Goal: Task Accomplishment & Management: Complete application form

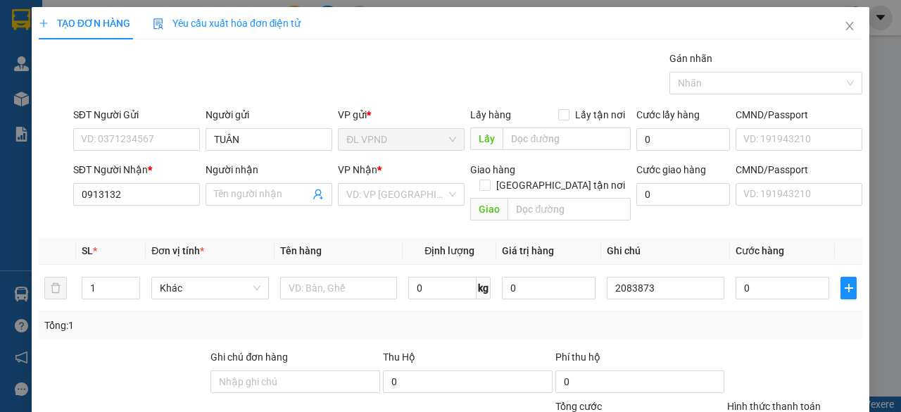
scroll to position [107, 0]
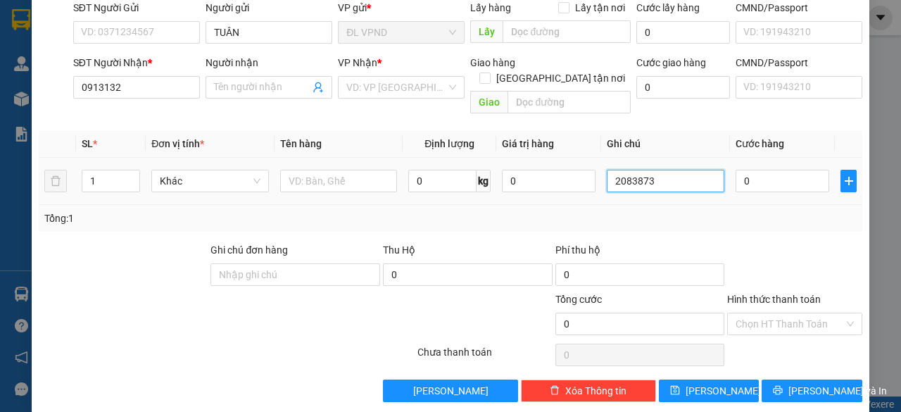
click at [666, 170] on input "2083873" at bounding box center [666, 181] width 118 height 23
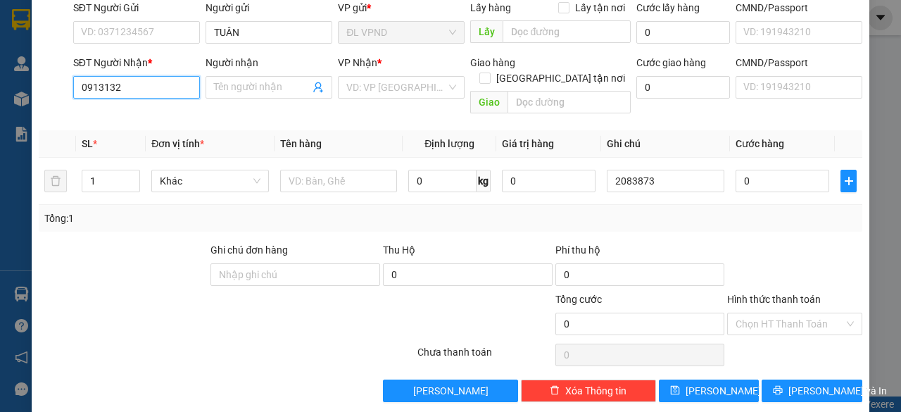
click at [153, 87] on input "0913132" at bounding box center [136, 87] width 127 height 23
click at [136, 113] on div "0913132939 - HIẾU" at bounding box center [135, 114] width 108 height 15
type input "0913132939"
type input "HIẾU"
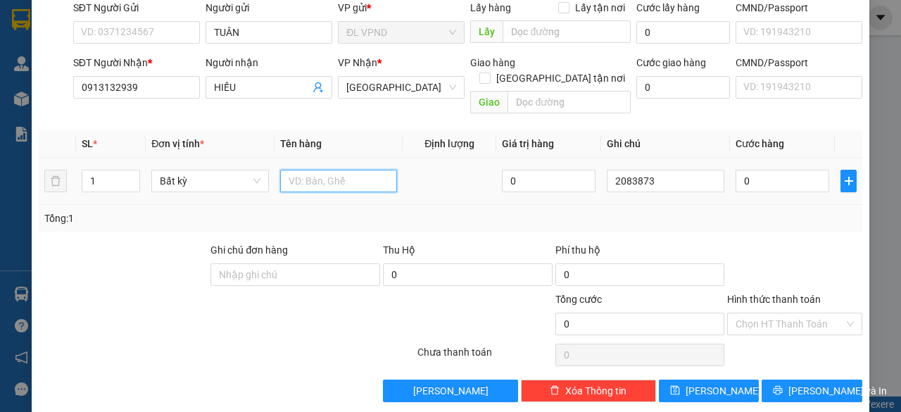
click at [307, 170] on input "text" at bounding box center [339, 181] width 118 height 23
type input "1TX"
click at [747, 170] on input "0" at bounding box center [782, 181] width 94 height 23
type input "2"
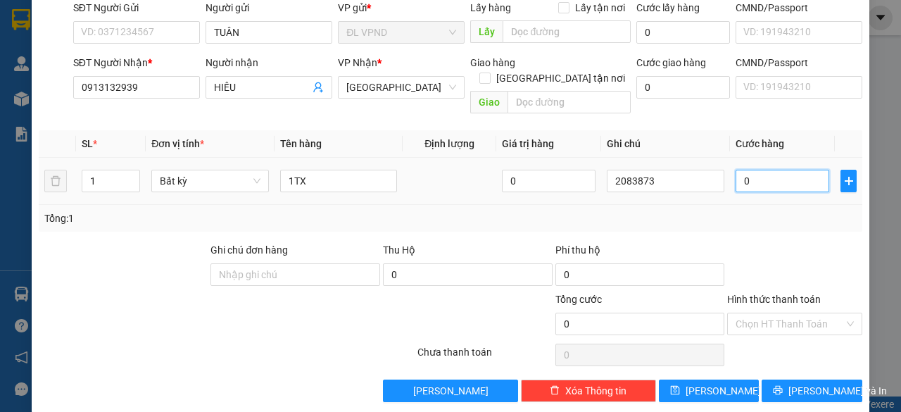
type input "2"
type input "20"
type input "20.000"
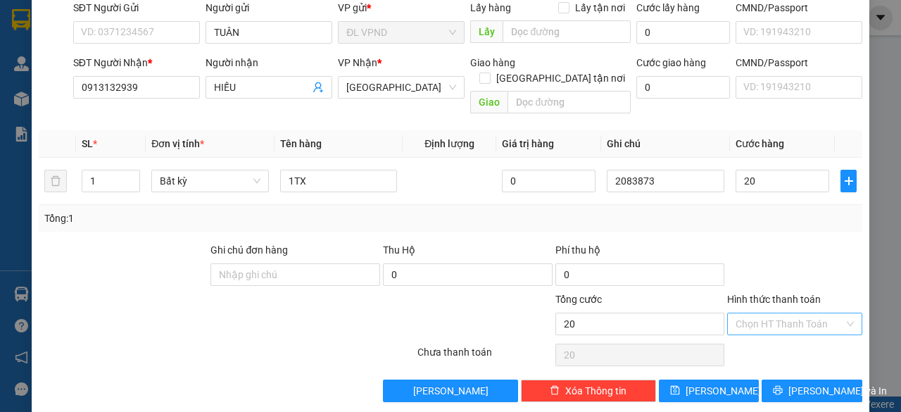
type input "20.000"
click at [737, 313] on input "Hình thức thanh toán" at bounding box center [789, 323] width 108 height 21
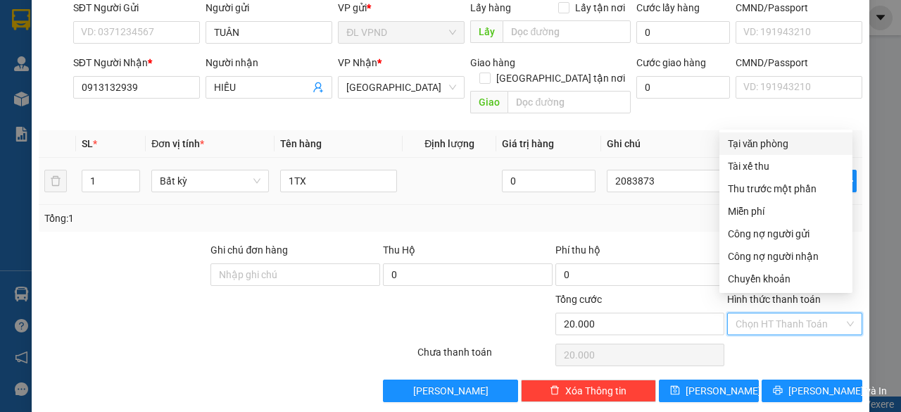
drag, startPoint x: 749, startPoint y: 143, endPoint x: 750, endPoint y: 156, distance: 13.4
click at [749, 142] on div "Tại văn phòng" at bounding box center [786, 143] width 116 height 15
type input "0"
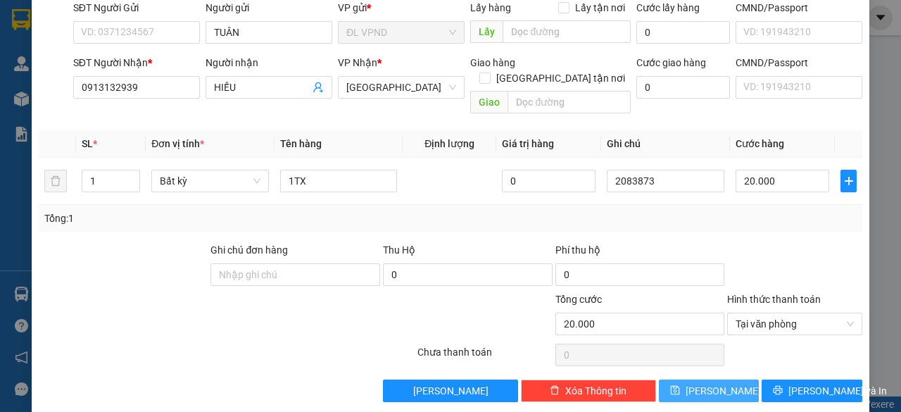
click at [686, 379] on button "[PERSON_NAME]" at bounding box center [709, 390] width 101 height 23
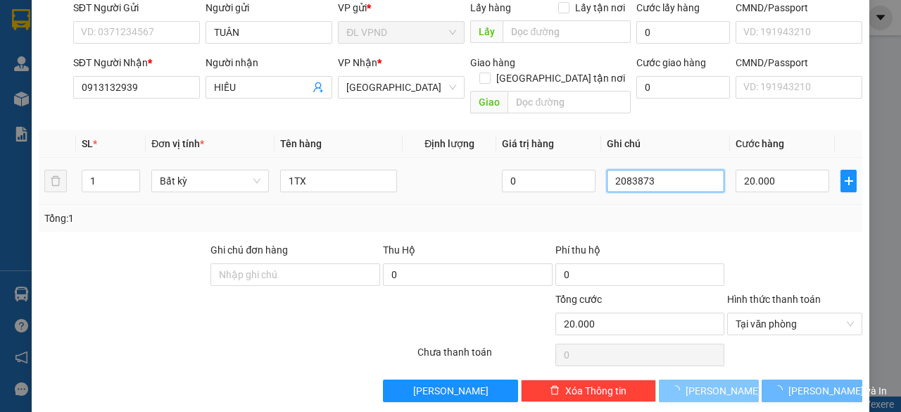
type input "0"
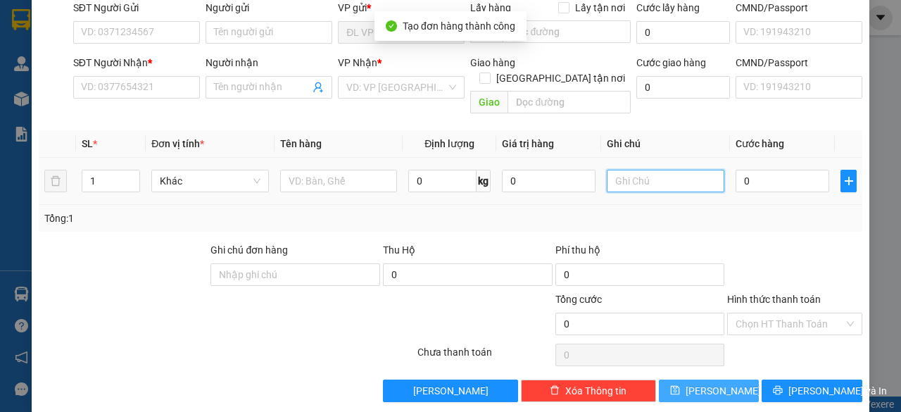
click at [648, 170] on input "text" at bounding box center [666, 181] width 118 height 23
paste input "208387"
type input "2083874"
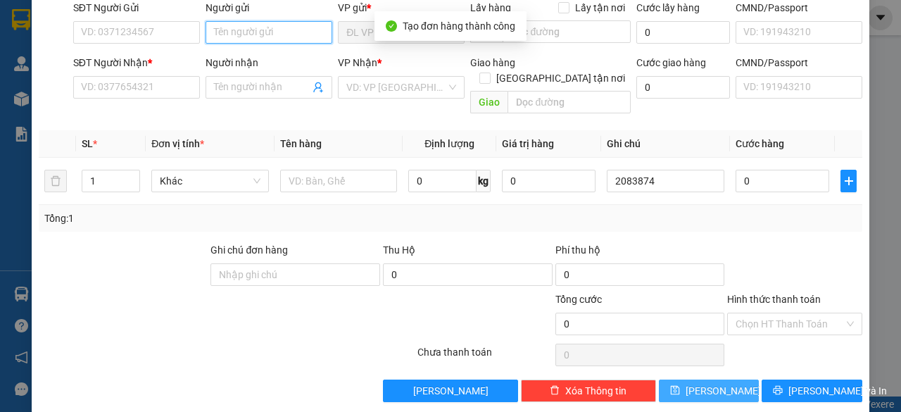
click at [251, 31] on input "Người gửi" at bounding box center [269, 32] width 127 height 23
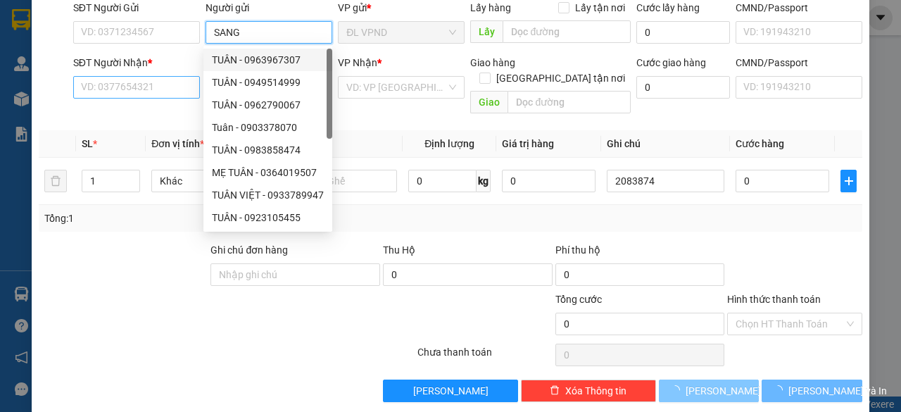
type input "SANG"
click at [125, 87] on input "SĐT Người Nhận *" at bounding box center [136, 87] width 127 height 23
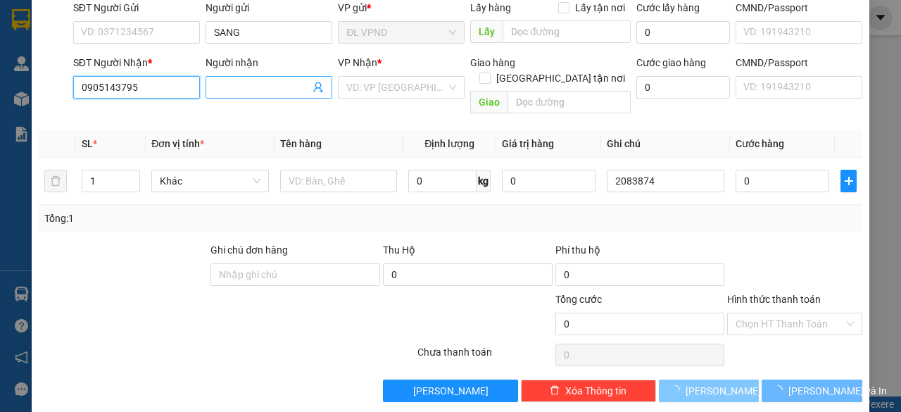
type input "0905143795"
click at [258, 81] on input "Người nhận" at bounding box center [262, 87] width 96 height 15
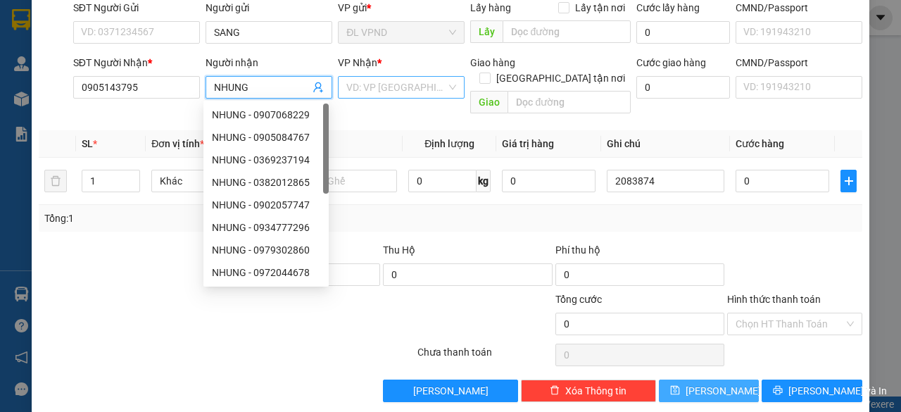
type input "NHUNG"
click at [384, 87] on input "search" at bounding box center [396, 87] width 100 height 21
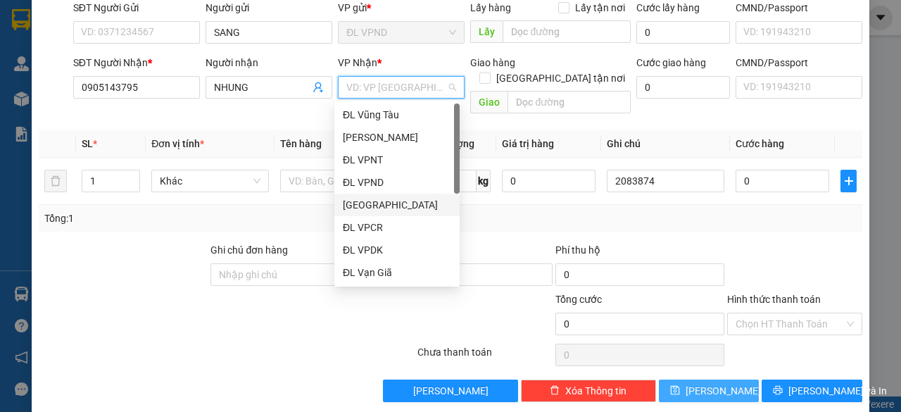
click at [375, 204] on div "[GEOGRAPHIC_DATA]" at bounding box center [397, 204] width 108 height 15
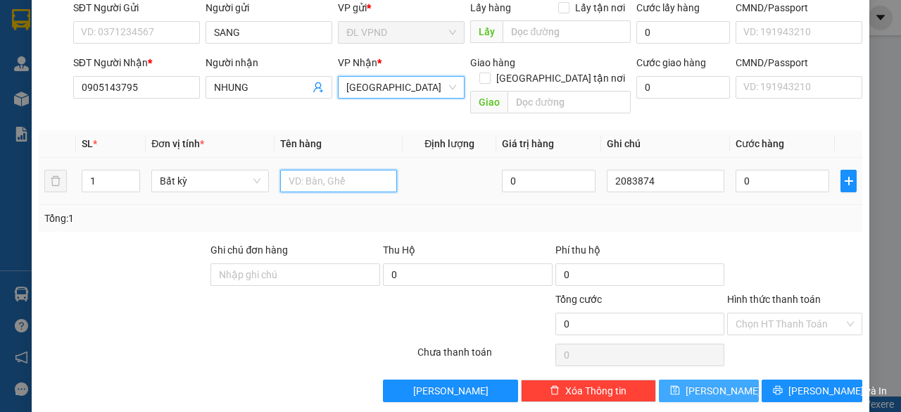
click at [330, 170] on input "text" at bounding box center [339, 181] width 118 height 23
type input "1H"
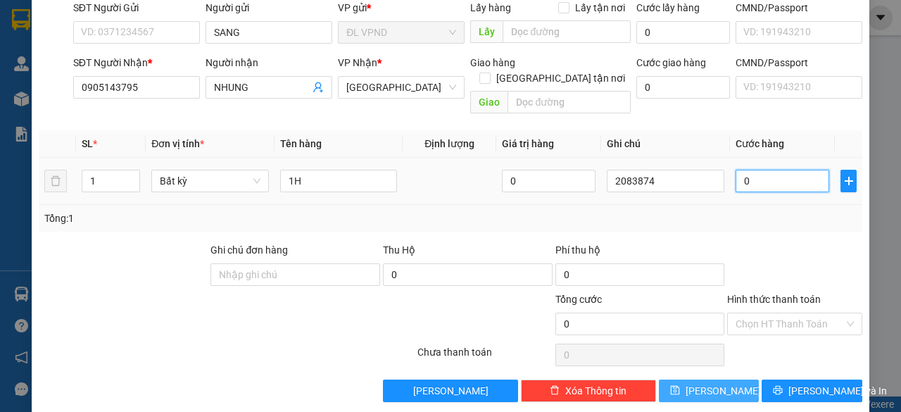
click at [791, 170] on input "0" at bounding box center [782, 181] width 94 height 23
type input "2"
type input "2-"
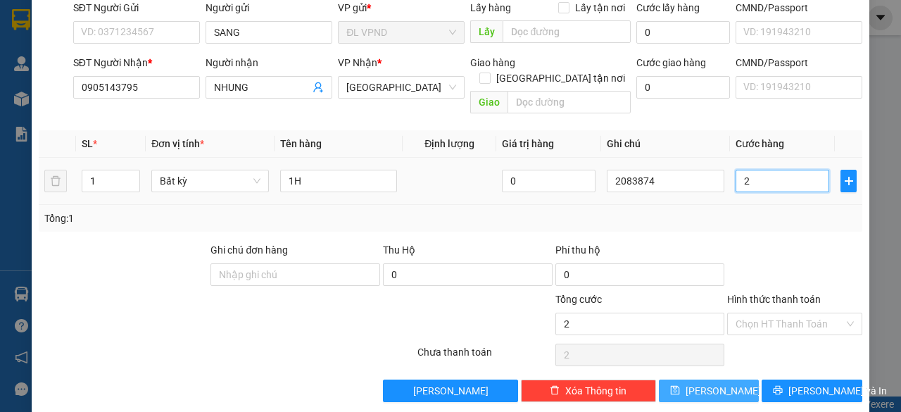
type input "0"
type input "2"
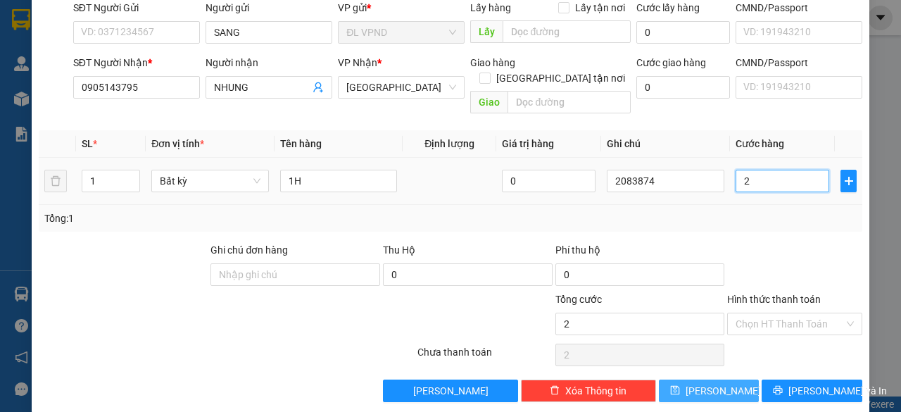
type input "20"
type input "20.000"
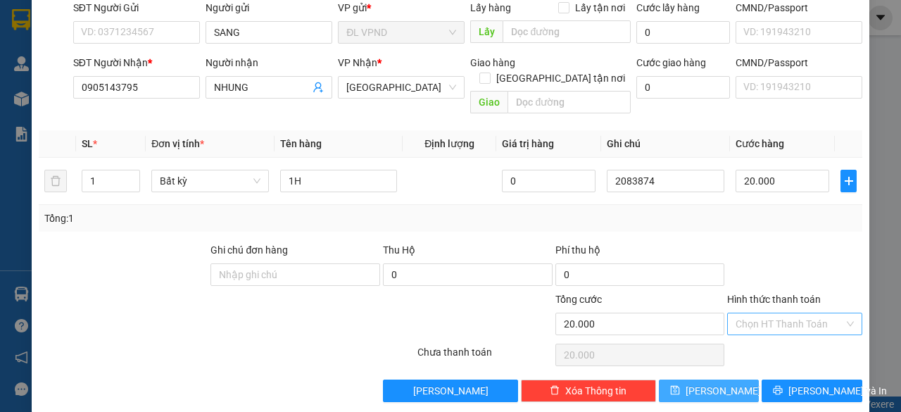
click at [741, 313] on input "Hình thức thanh toán" at bounding box center [789, 323] width 108 height 21
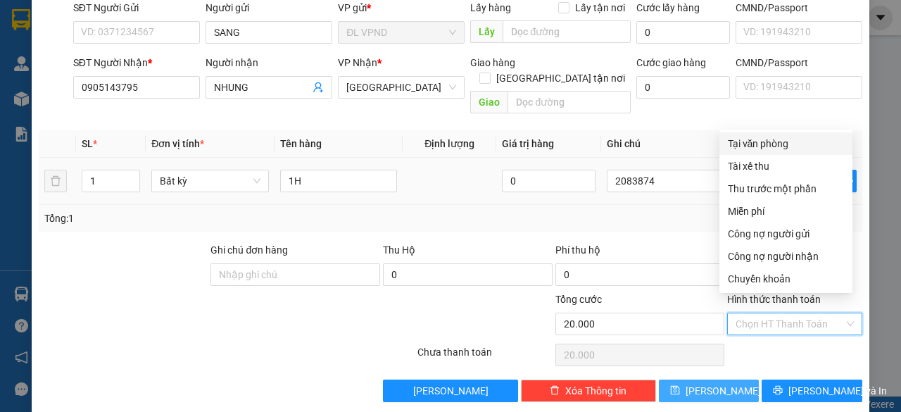
click at [768, 141] on div "Tại văn phòng" at bounding box center [786, 143] width 116 height 15
type input "0"
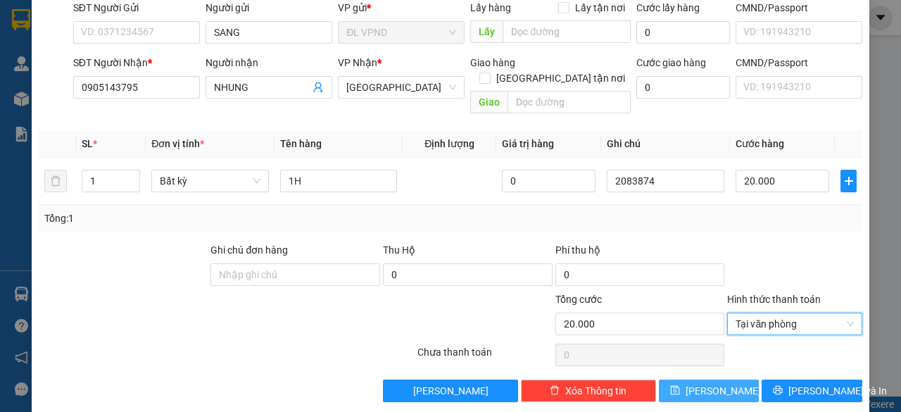
click at [678, 379] on button "[PERSON_NAME]" at bounding box center [709, 390] width 101 height 23
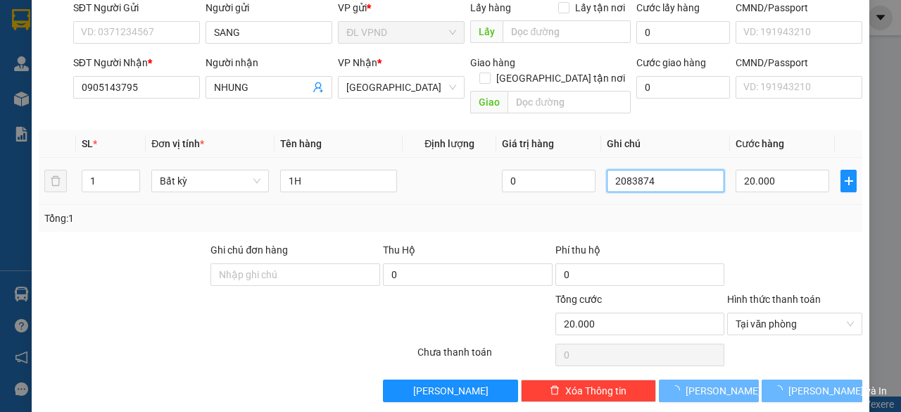
click at [679, 170] on input "2083874" at bounding box center [666, 181] width 118 height 23
type input "0"
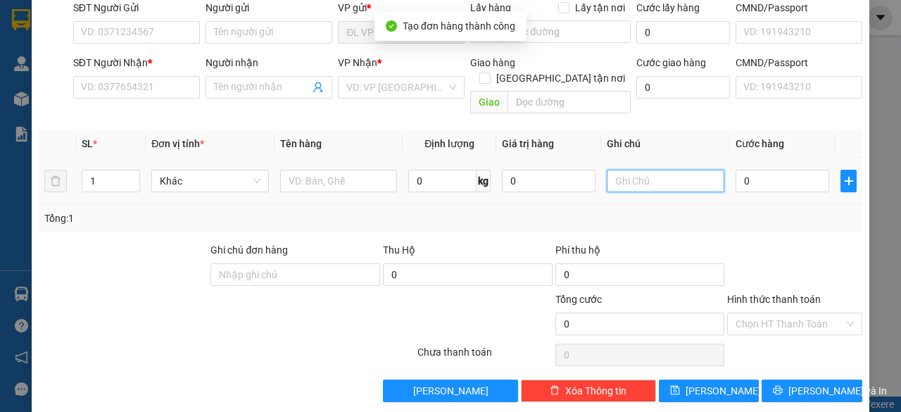
paste input "208387"
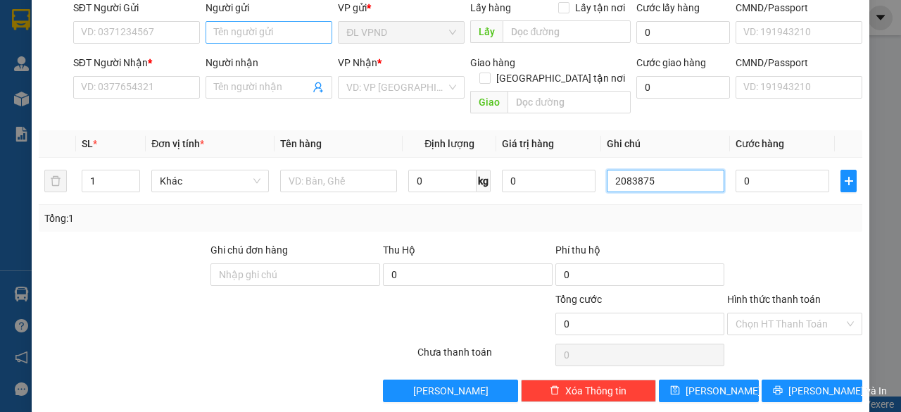
type input "2083875"
click at [263, 37] on input "Người gửi" at bounding box center [269, 32] width 127 height 23
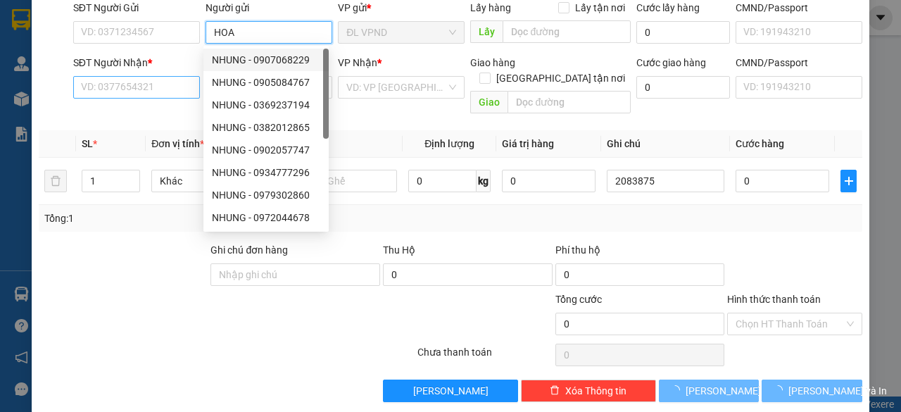
type input "HOA"
click at [137, 81] on input "SĐT Người Nhận *" at bounding box center [136, 87] width 127 height 23
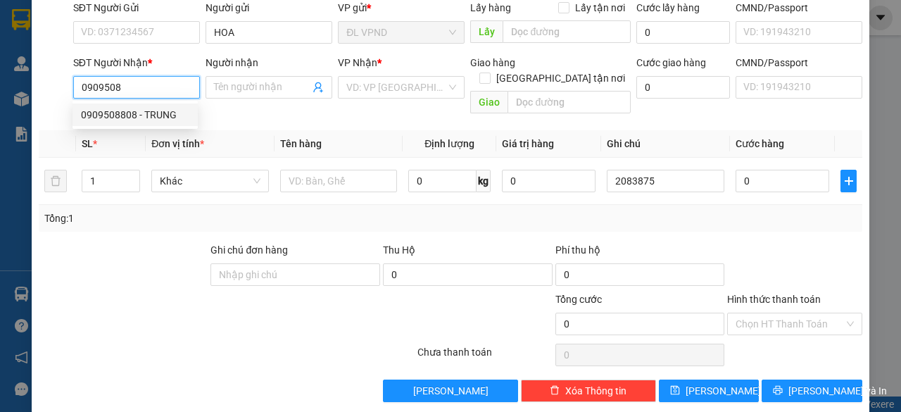
click at [106, 115] on div "0909508808 - TRUNG" at bounding box center [135, 114] width 108 height 15
type input "0909508808"
type input "TRUNG"
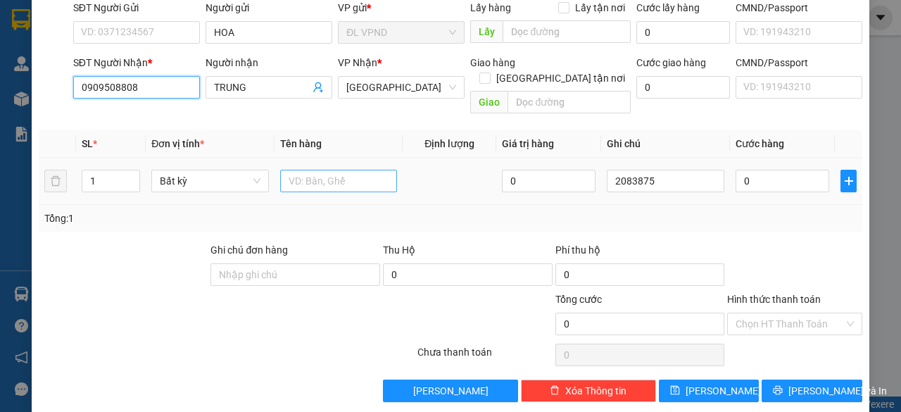
type input "0909508808"
click at [313, 170] on input "text" at bounding box center [339, 181] width 118 height 23
type input "1TG"
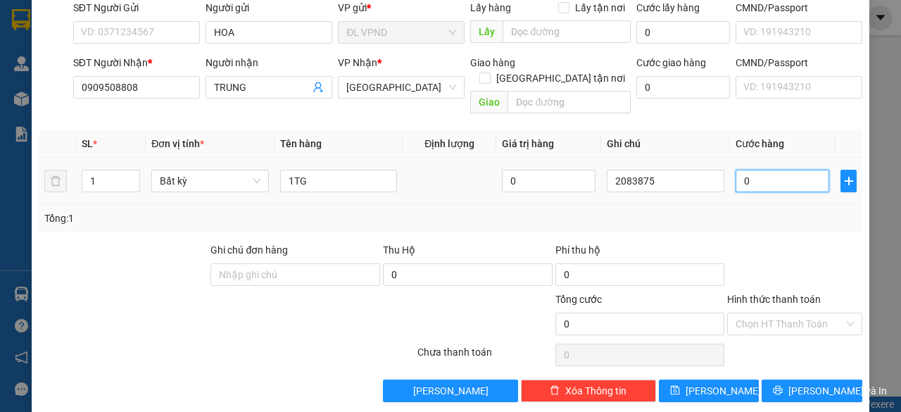
click at [750, 170] on input "0" at bounding box center [782, 181] width 94 height 23
type input "3"
type input "30"
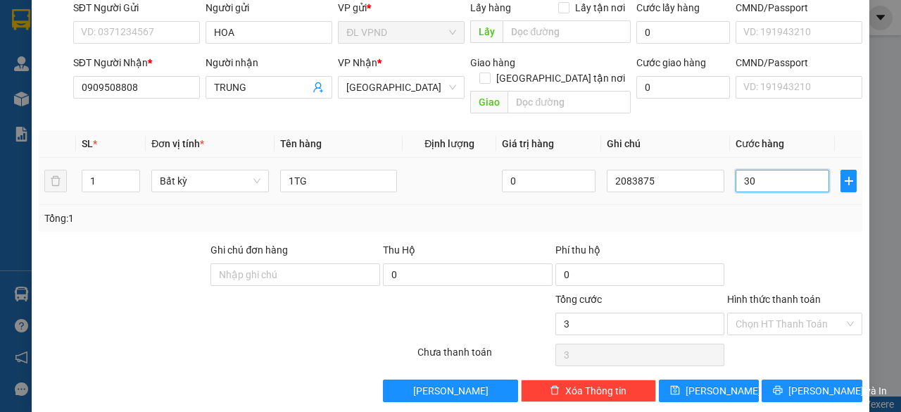
type input "30"
type input "30.000"
click at [770, 315] on input "Hình thức thanh toán" at bounding box center [789, 323] width 108 height 21
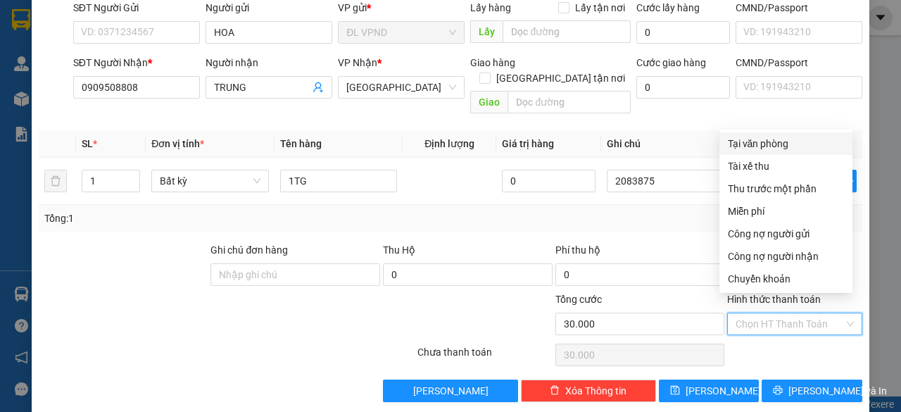
click at [756, 145] on div "Tại văn phòng" at bounding box center [786, 143] width 116 height 15
type input "0"
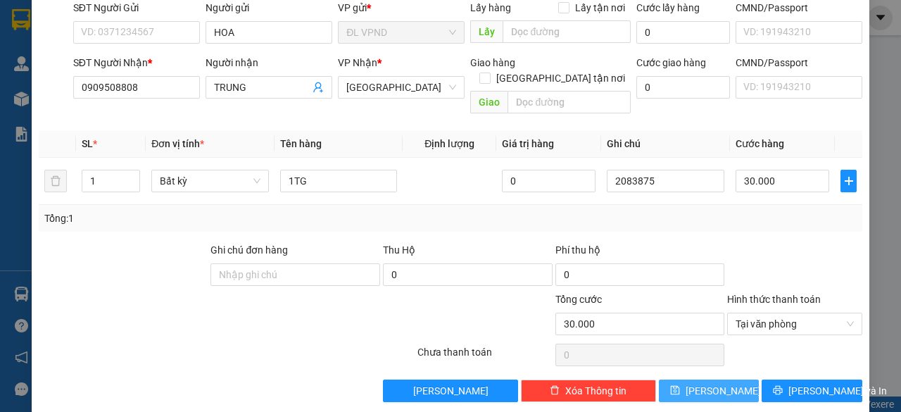
click at [712, 383] on span "[PERSON_NAME]" at bounding box center [723, 390] width 75 height 15
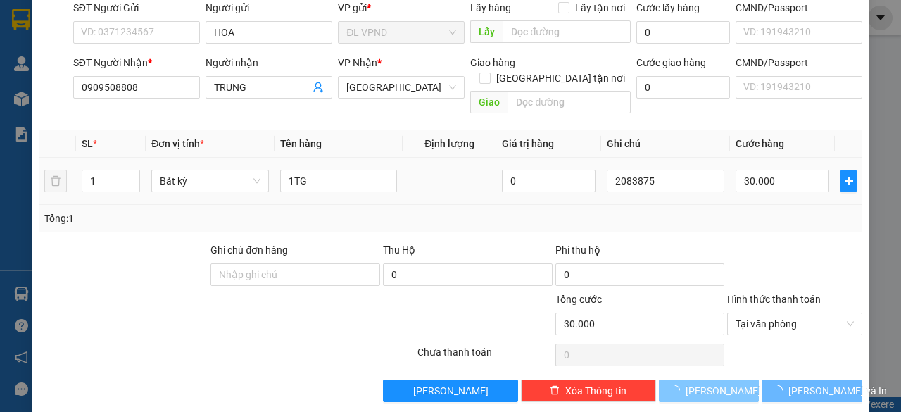
type input "0"
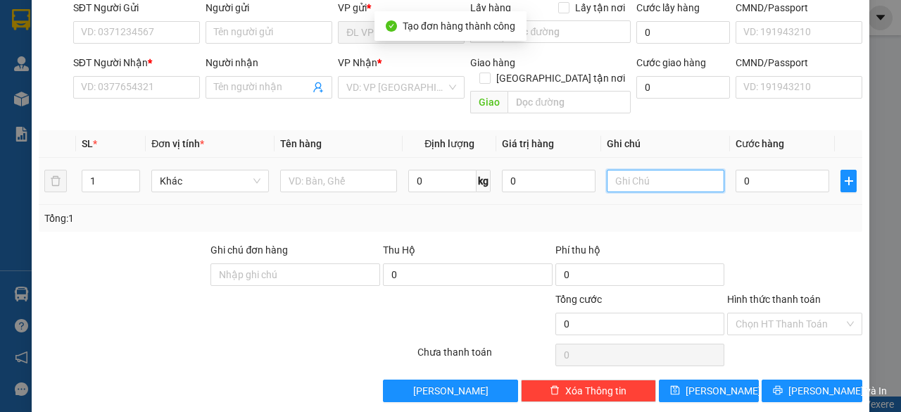
click at [654, 170] on input "text" at bounding box center [666, 181] width 118 height 23
paste input "208387"
type input "2083876"
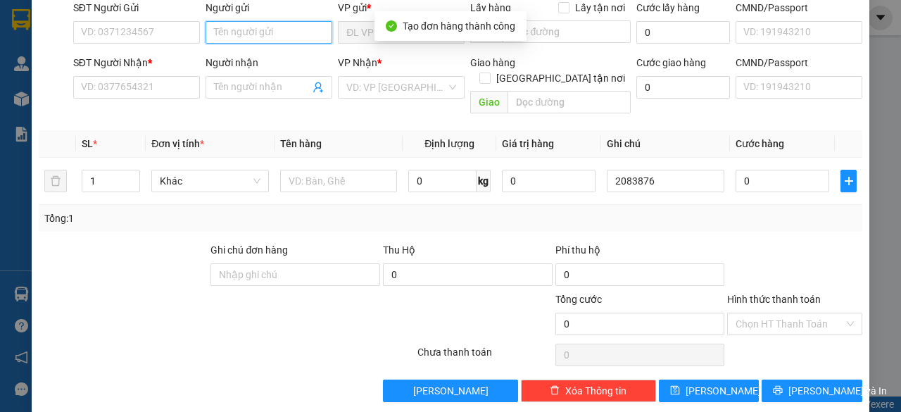
click at [271, 34] on input "Người gửi" at bounding box center [269, 32] width 127 height 23
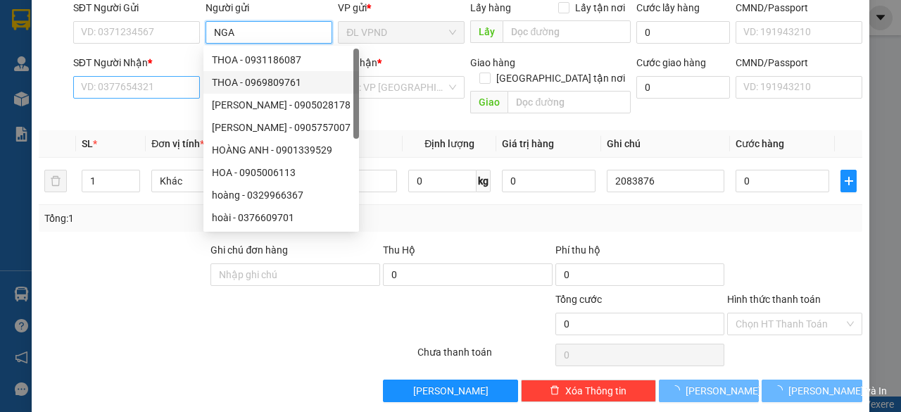
type input "NGA"
click at [157, 89] on input "SĐT Người Nhận *" at bounding box center [136, 87] width 127 height 23
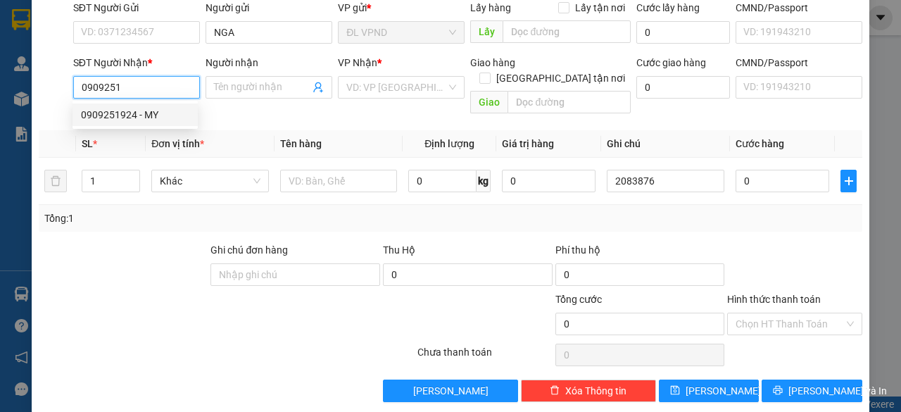
click at [99, 110] on div "0909251924 - MY" at bounding box center [135, 114] width 108 height 15
type input "0909251924"
type input "MY"
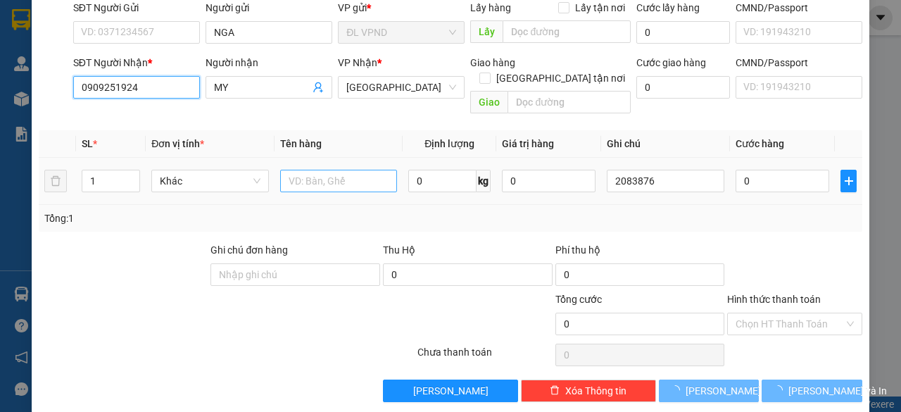
type input "0909251924"
click at [331, 170] on input "text" at bounding box center [339, 181] width 118 height 23
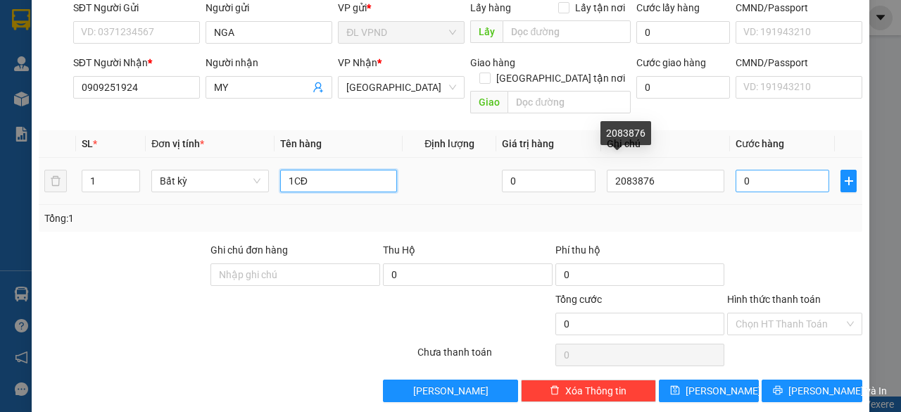
type input "1CĐ"
click at [750, 170] on input "0" at bounding box center [782, 181] width 94 height 23
type input "3"
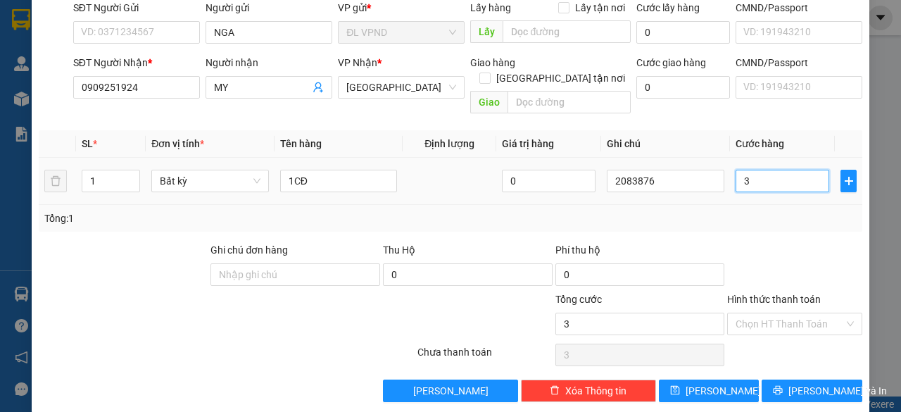
type input "30"
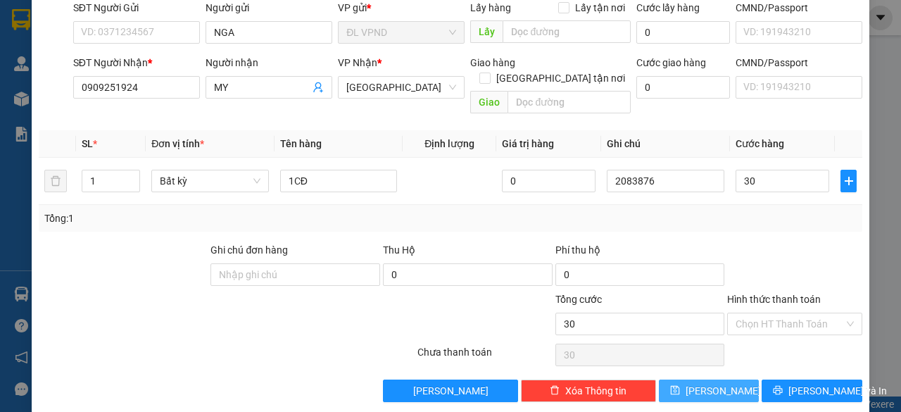
type input "30.000"
drag, startPoint x: 693, startPoint y: 377, endPoint x: 694, endPoint y: 340, distance: 36.6
click at [679, 386] on icon "save" at bounding box center [674, 390] width 9 height 9
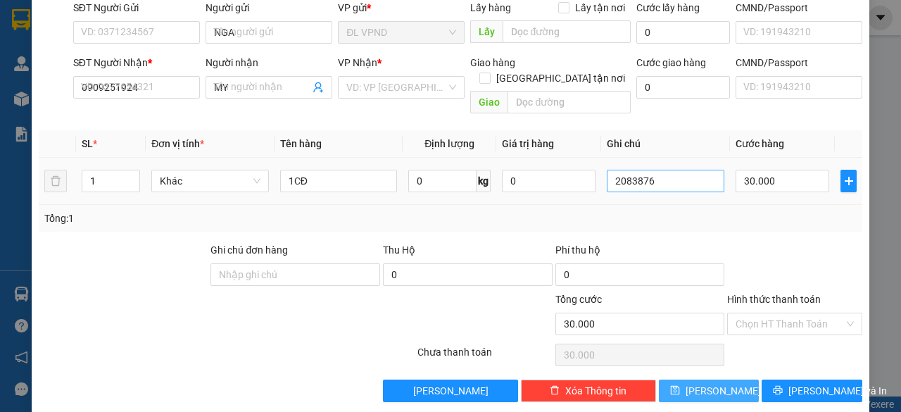
type input "0"
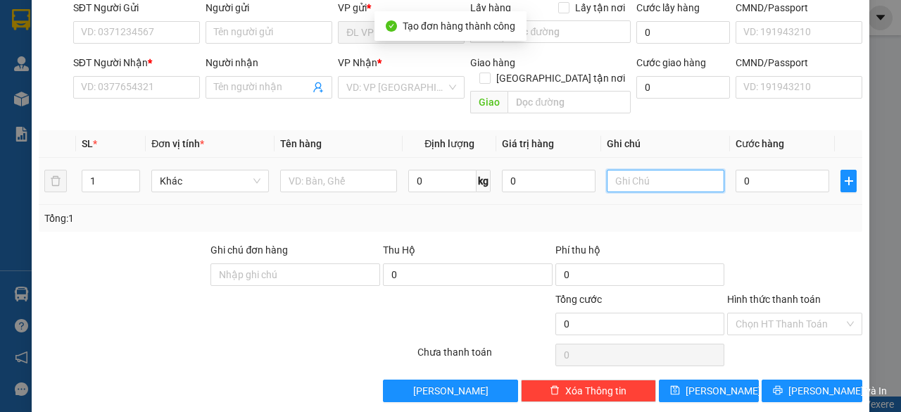
click at [660, 170] on input "text" at bounding box center [666, 181] width 118 height 23
paste input "208387"
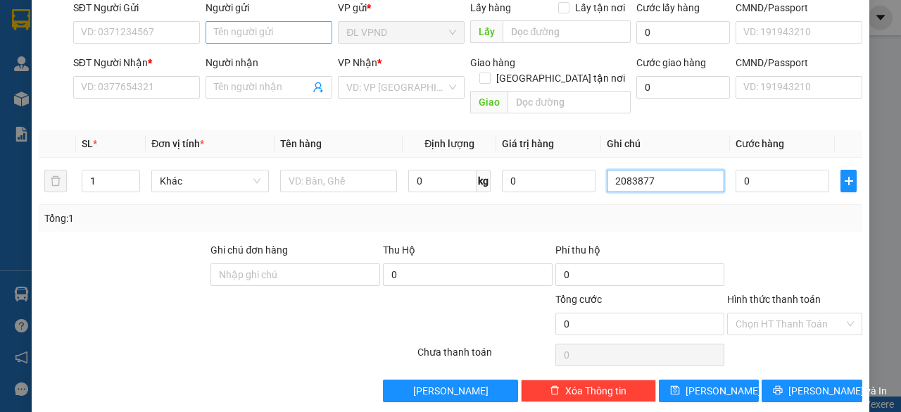
type input "2083877"
click at [276, 34] on input "Người gửi" at bounding box center [269, 32] width 127 height 23
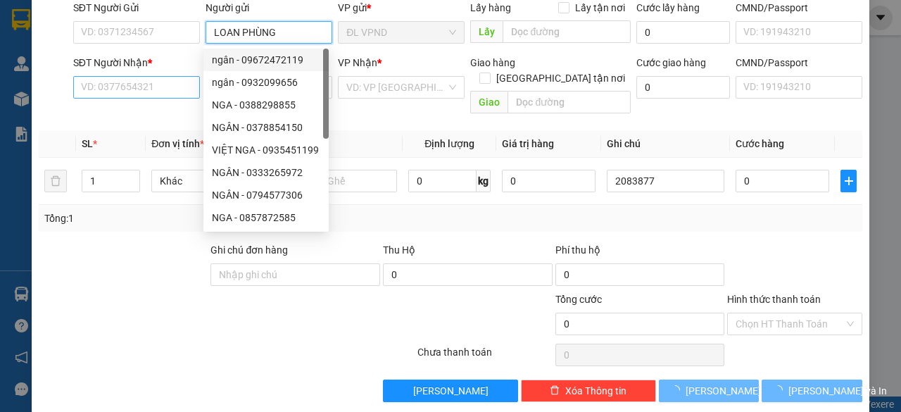
type input "LOAN PHÙNG"
click at [173, 87] on input "SĐT Người Nhận *" at bounding box center [136, 87] width 127 height 23
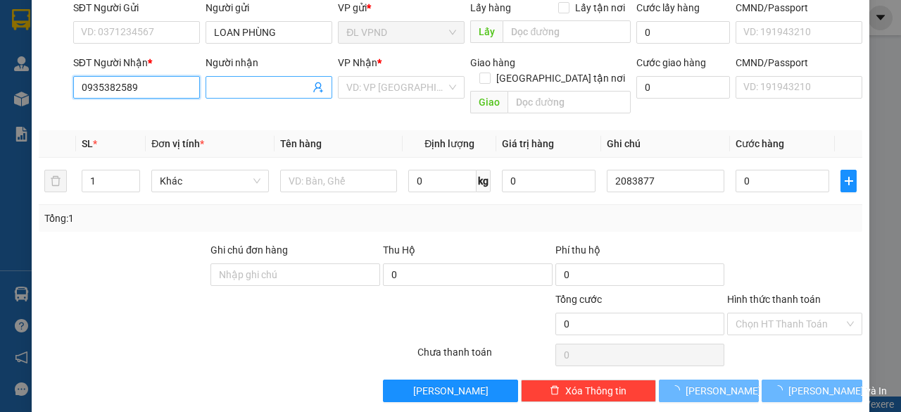
type input "0935382589"
click at [241, 91] on input "Người nhận" at bounding box center [262, 87] width 96 height 15
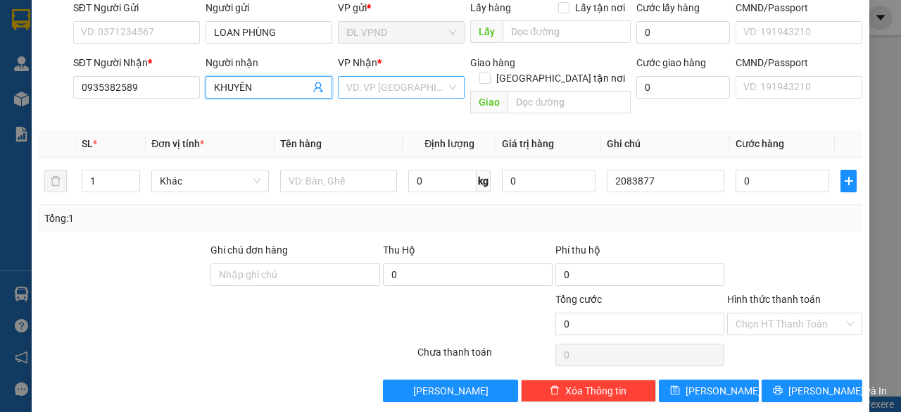
type input "KHUYÊN"
click at [377, 87] on input "search" at bounding box center [396, 87] width 100 height 21
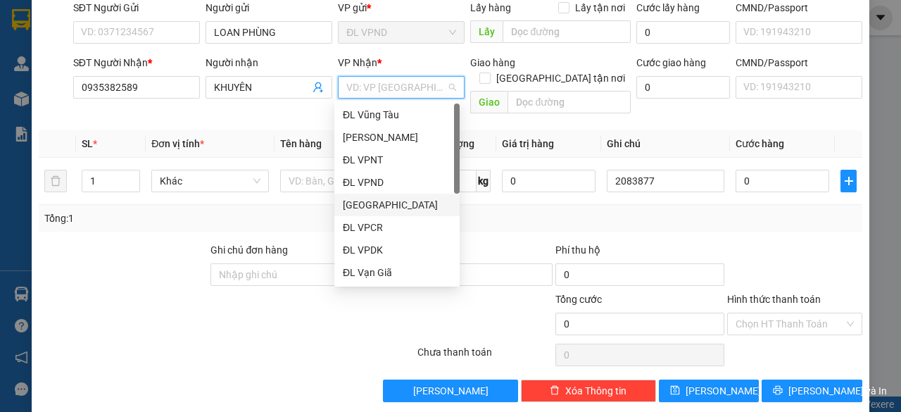
click at [353, 204] on div "[GEOGRAPHIC_DATA]" at bounding box center [397, 204] width 108 height 15
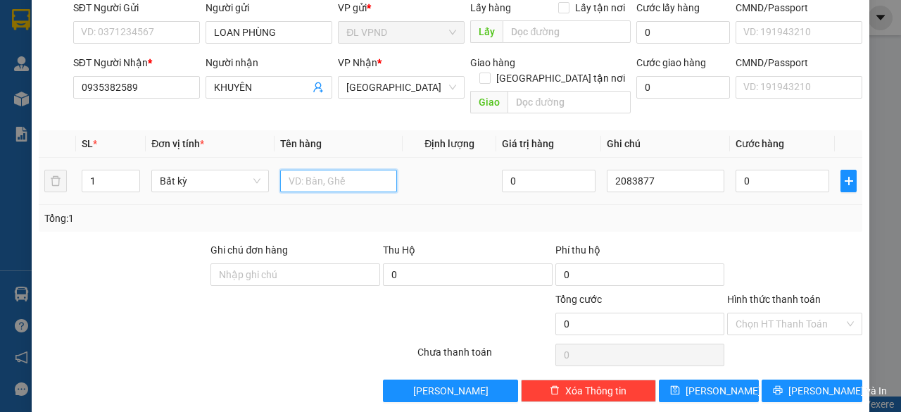
click at [322, 170] on input "text" at bounding box center [339, 181] width 118 height 23
type input "1TX"
click at [753, 170] on input "0" at bounding box center [782, 181] width 94 height 23
type input "4"
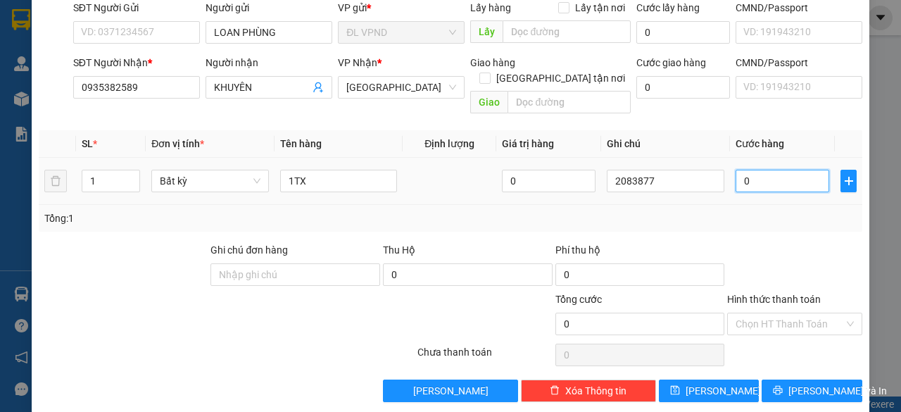
type input "4"
type input "40"
type input "40.000"
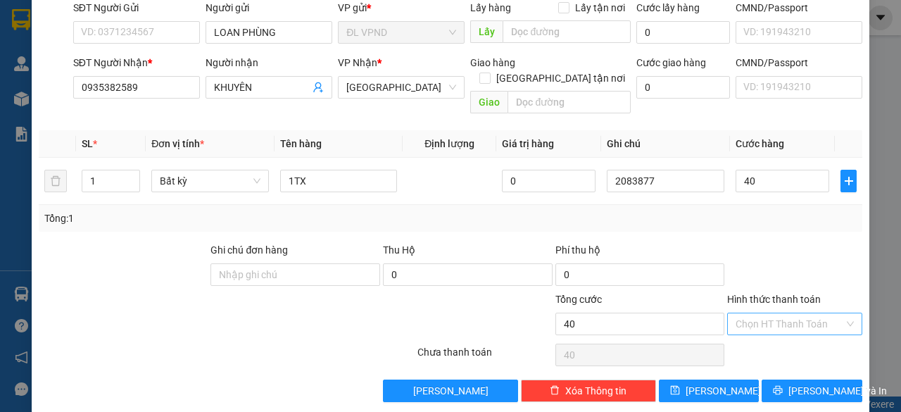
type input "40.000"
click at [771, 313] on input "Hình thức thanh toán" at bounding box center [789, 323] width 108 height 21
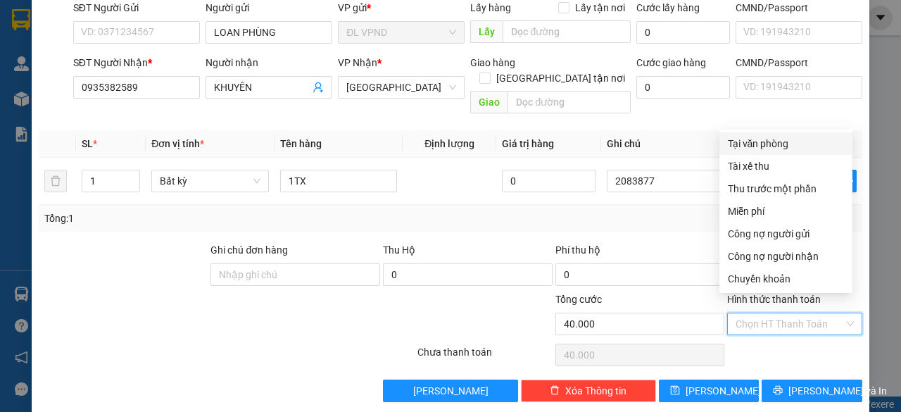
click at [771, 139] on div "Tại văn phòng" at bounding box center [786, 143] width 116 height 15
type input "0"
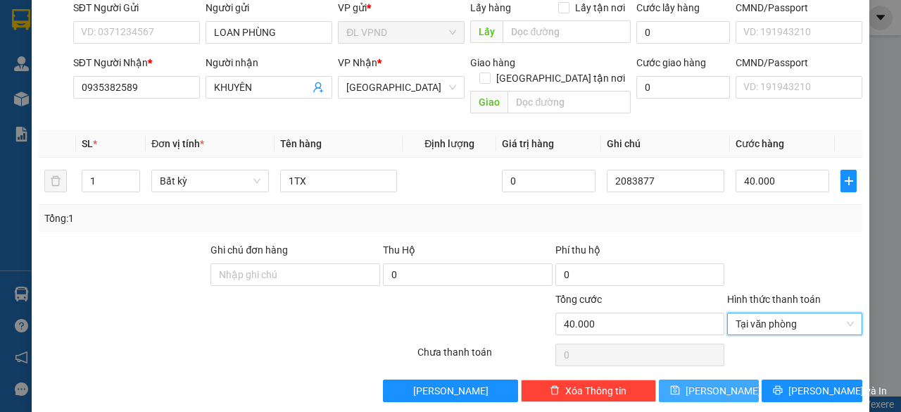
click at [673, 379] on button "[PERSON_NAME]" at bounding box center [709, 390] width 101 height 23
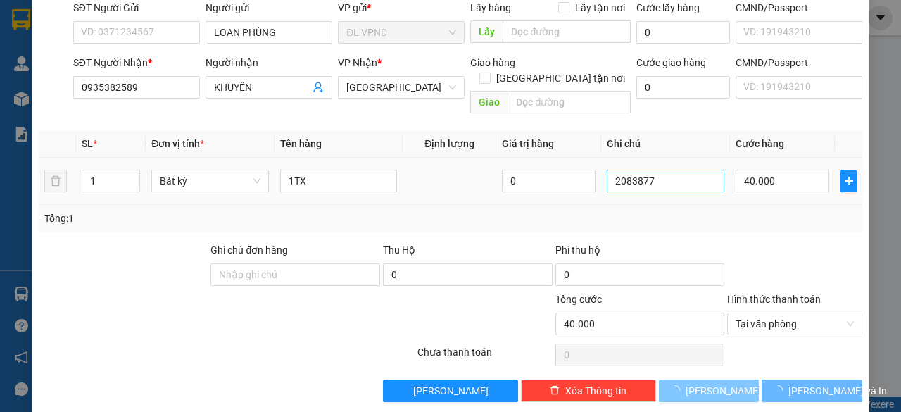
type input "0"
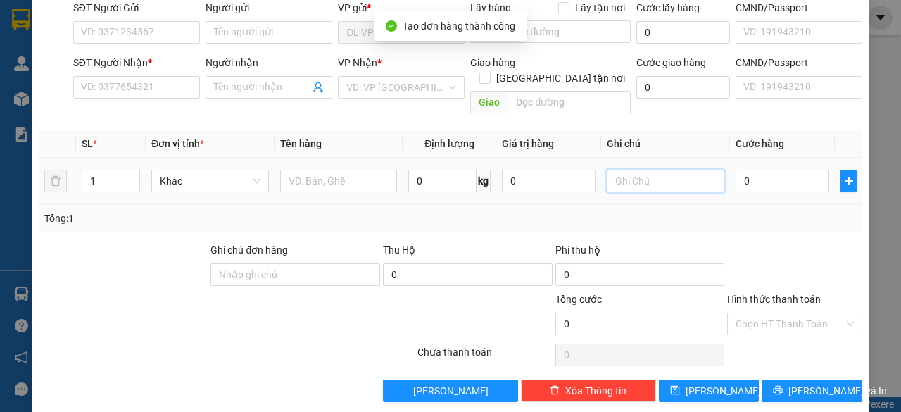
click at [662, 170] on input "text" at bounding box center [666, 181] width 118 height 23
paste input "208387"
type input "2083878"
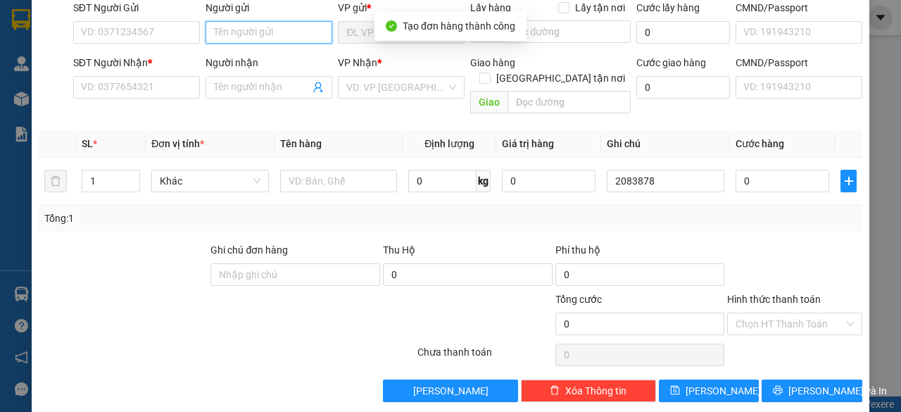
click at [258, 32] on input "Người gửi" at bounding box center [269, 32] width 127 height 23
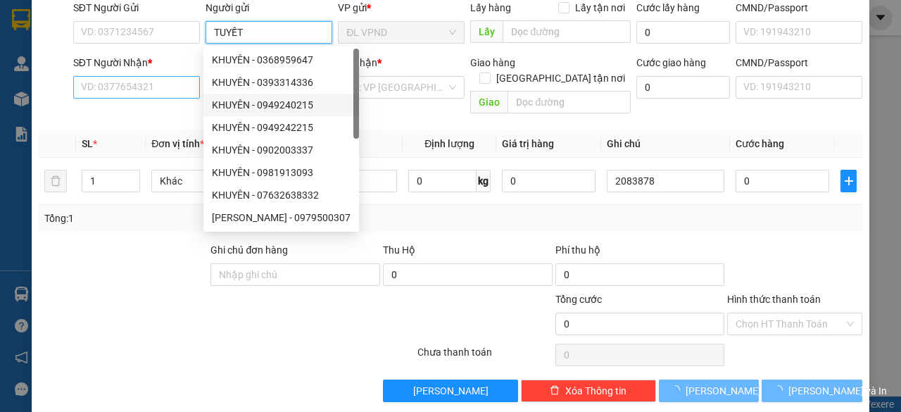
type input "TUYẾT"
click at [158, 82] on input "SĐT Người Nhận *" at bounding box center [136, 87] width 127 height 23
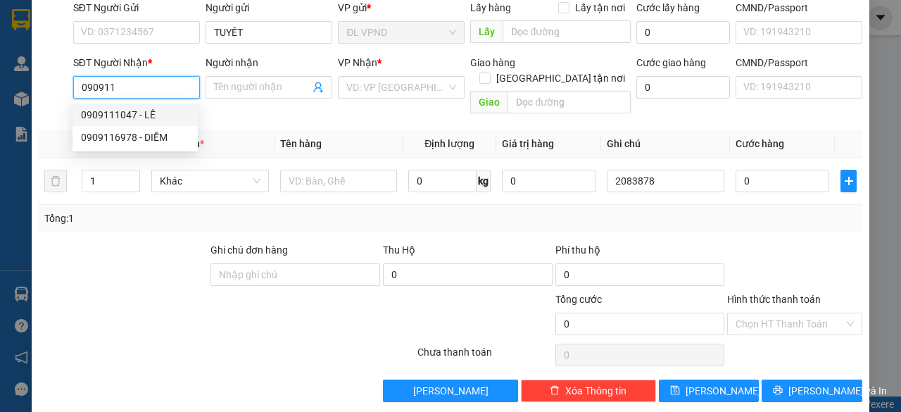
click at [114, 118] on div "0909111047 - LÊ" at bounding box center [135, 114] width 108 height 15
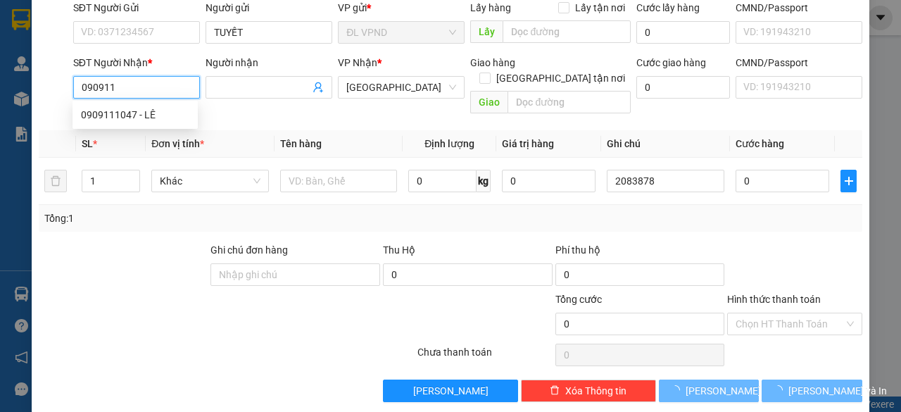
type input "0909111047"
type input "LÊ"
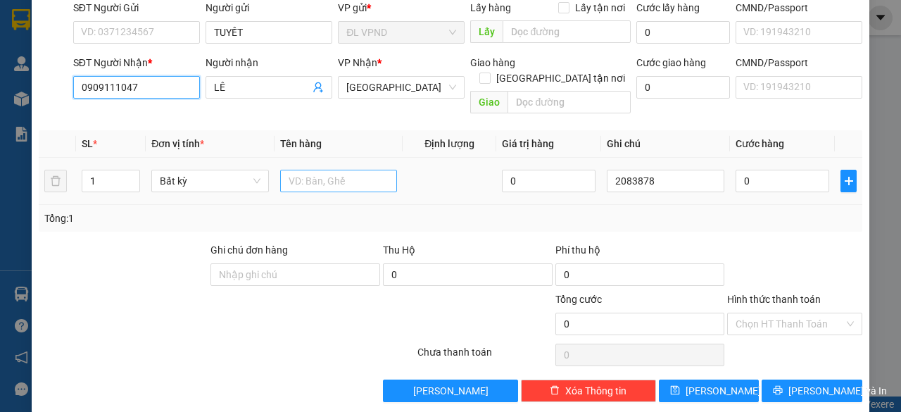
type input "0909111047"
click at [336, 170] on input "text" at bounding box center [339, 181] width 118 height 23
type input "1TX"
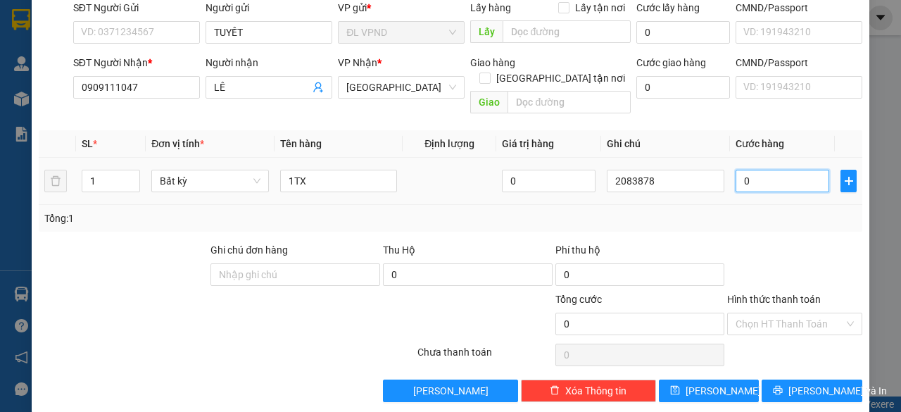
click at [757, 170] on input "0" at bounding box center [782, 181] width 94 height 23
type input "3"
type input "30"
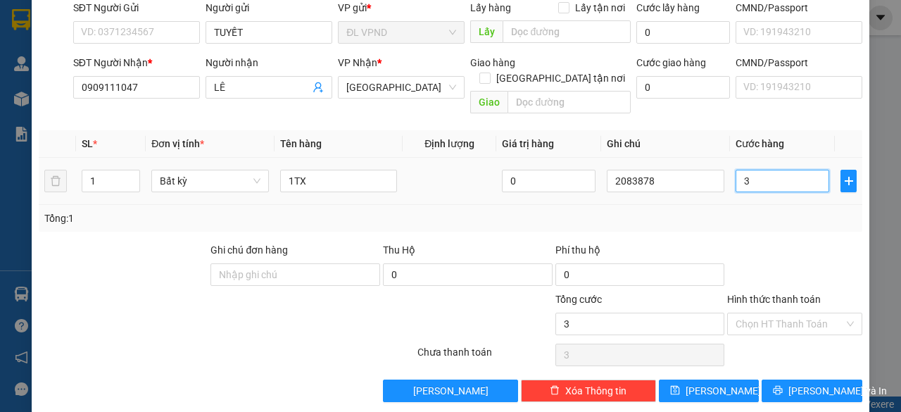
type input "30"
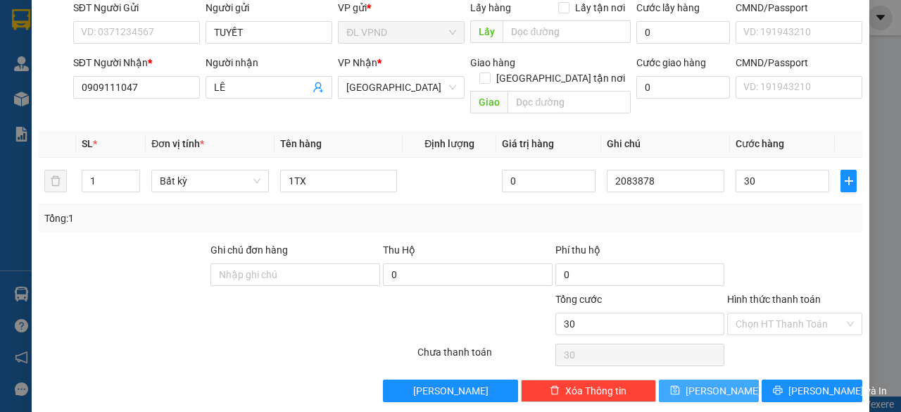
type input "30.000"
drag, startPoint x: 678, startPoint y: 370, endPoint x: 697, endPoint y: 265, distance: 106.6
click at [678, 379] on button "[PERSON_NAME]" at bounding box center [709, 390] width 101 height 23
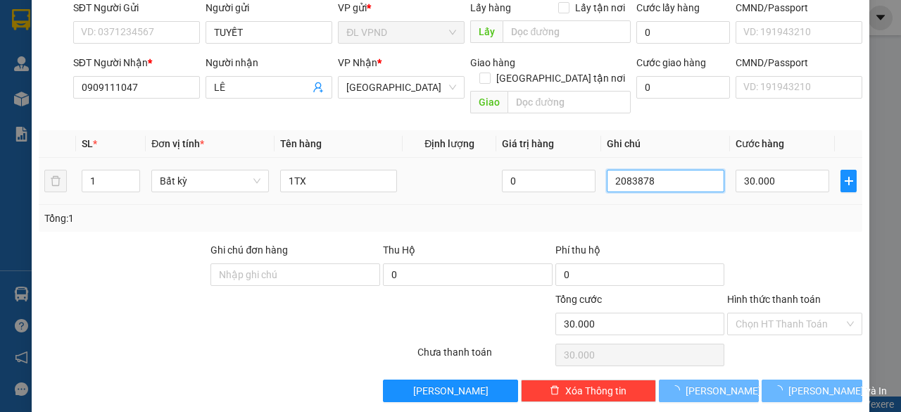
click at [672, 170] on input "2083878" at bounding box center [666, 181] width 118 height 23
type input "0"
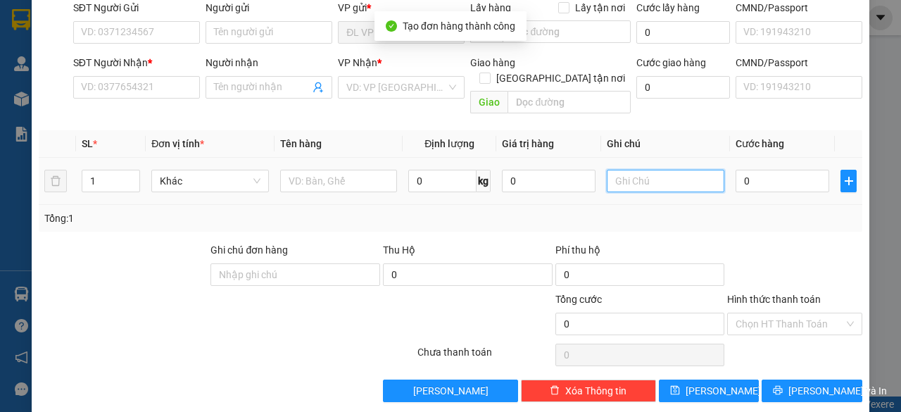
paste input "208387"
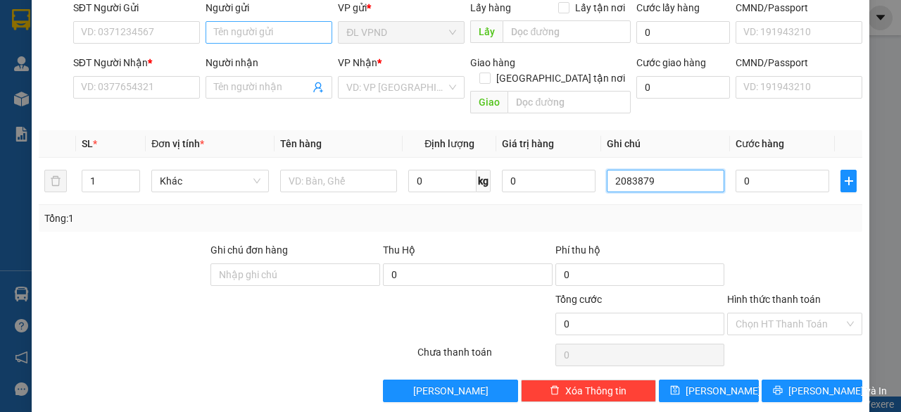
type input "2083879"
click at [270, 40] on input "Người gửi" at bounding box center [269, 32] width 127 height 23
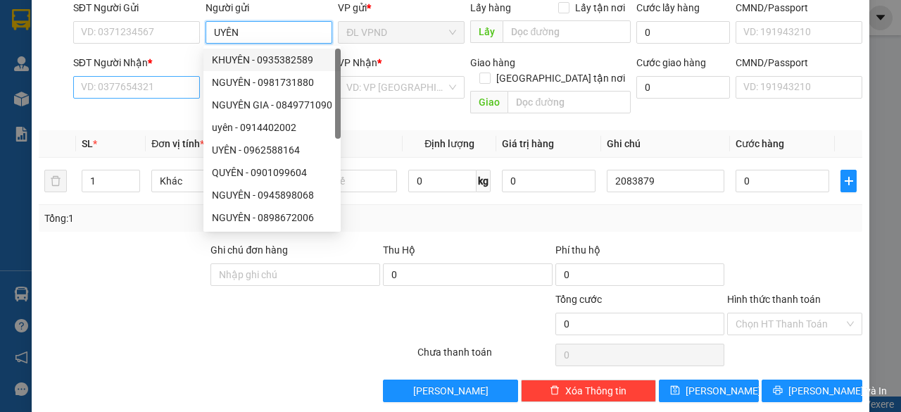
type input "UYÊN"
click at [91, 80] on input "SĐT Người Nhận *" at bounding box center [136, 87] width 127 height 23
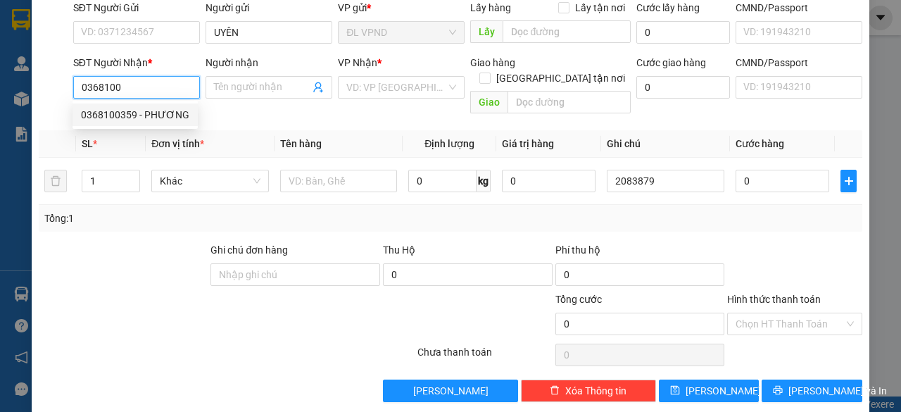
click at [99, 125] on div "0368100359 - PHƯƠNG" at bounding box center [134, 114] width 125 height 23
type input "0368100359"
type input "PHƯƠNG"
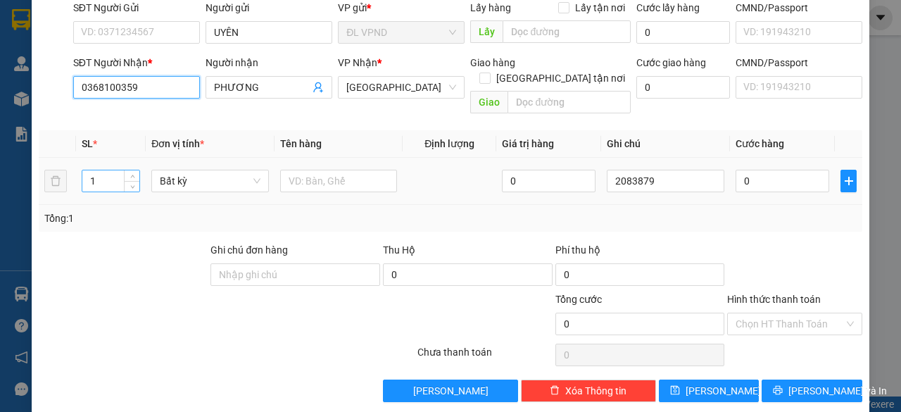
type input "0368100359"
click at [46, 167] on tr "1 Bất kỳ 0 2083879 0" at bounding box center [450, 181] width 823 height 47
type input "2"
click at [302, 170] on input "text" at bounding box center [339, 181] width 118 height 23
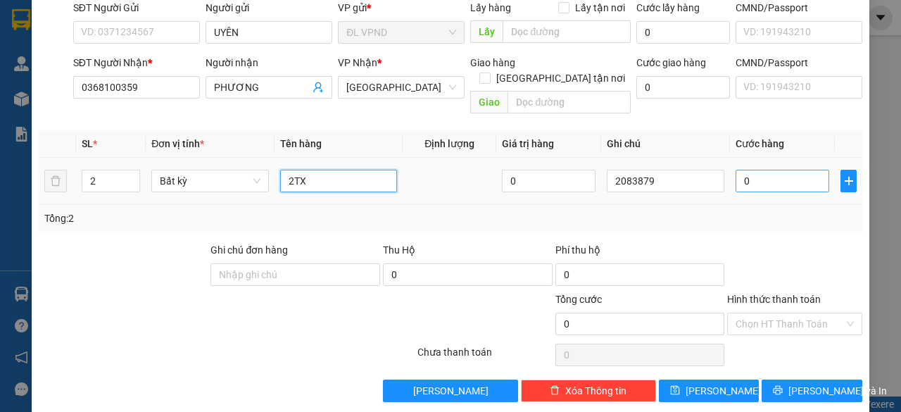
type input "2TX"
click at [754, 170] on input "0" at bounding box center [782, 181] width 94 height 23
type input "1"
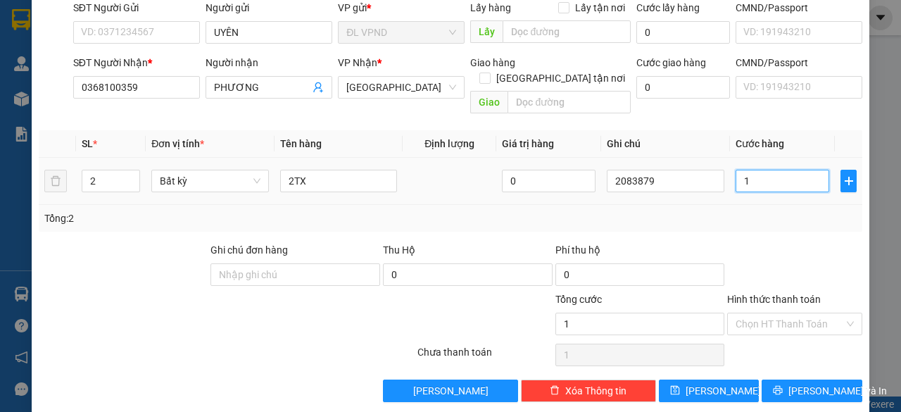
type input "12"
type input "120"
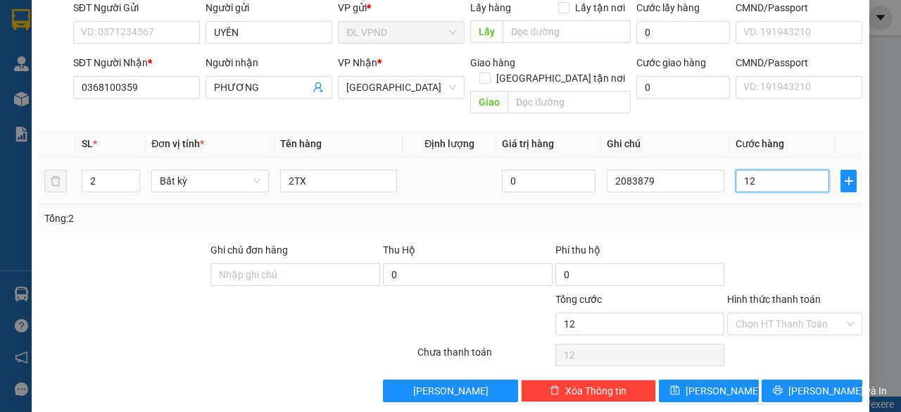
type input "120"
type input "120.000"
click at [757, 312] on div "Chọn HT Thanh Toán" at bounding box center [794, 323] width 135 height 23
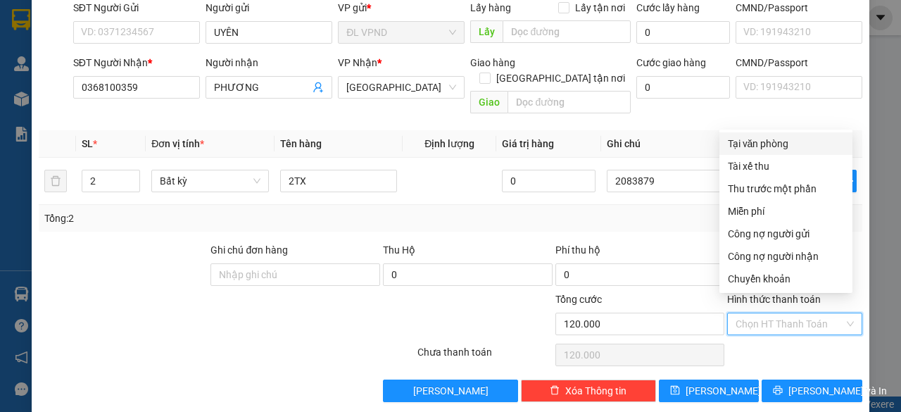
click at [766, 144] on div "Tại văn phòng" at bounding box center [786, 143] width 116 height 15
type input "0"
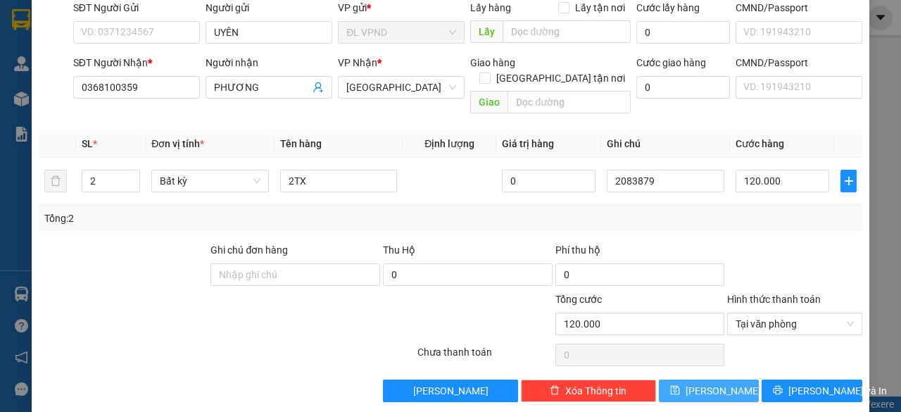
click at [686, 379] on button "[PERSON_NAME]" at bounding box center [709, 390] width 101 height 23
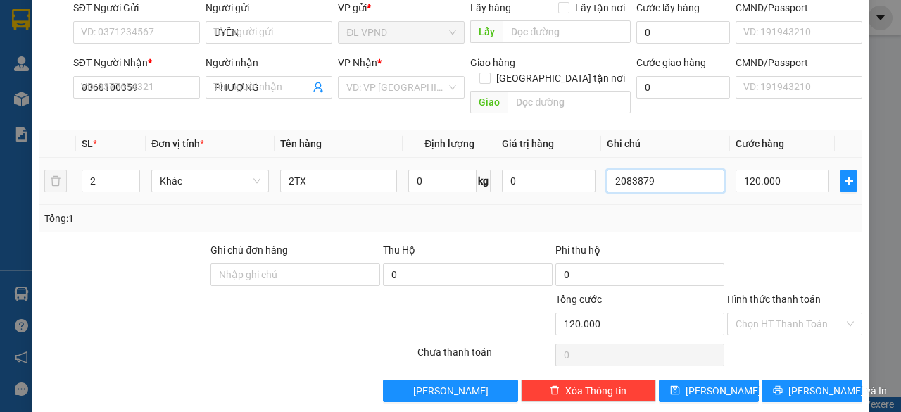
type input "1"
type input "0"
click at [664, 170] on input "text" at bounding box center [666, 181] width 118 height 23
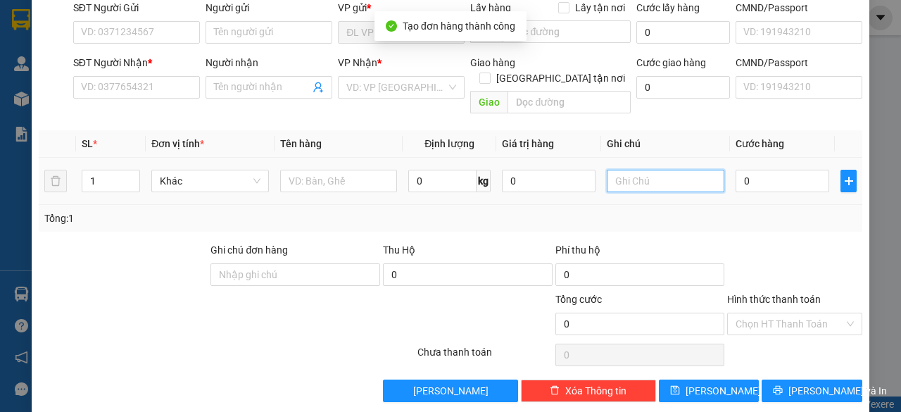
paste input "208387"
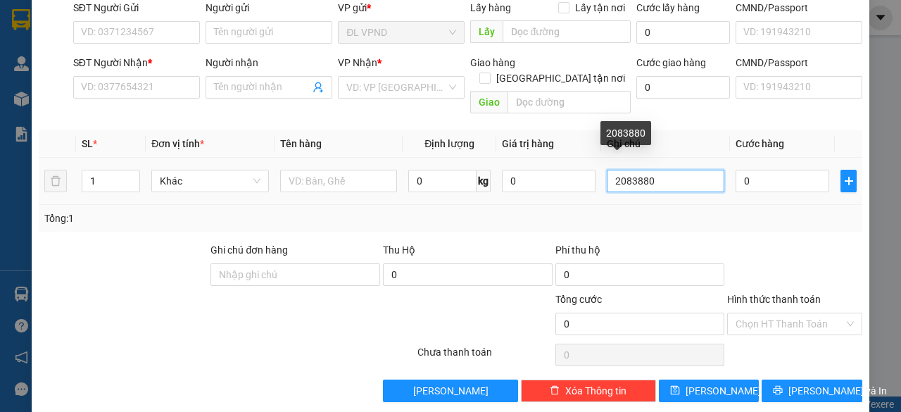
drag, startPoint x: 639, startPoint y: 167, endPoint x: 557, endPoint y: 184, distance: 84.2
click at [557, 184] on tr "1 Khác 0 kg 0 2083880 0" at bounding box center [450, 181] width 823 height 47
type input "2083880"
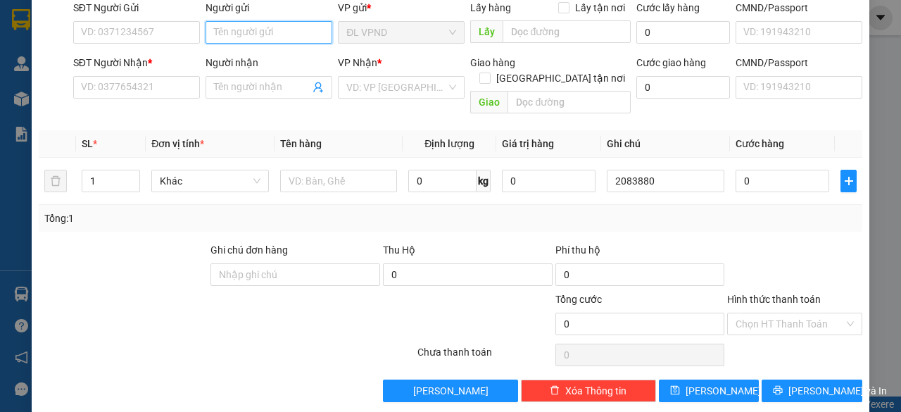
click at [301, 29] on input "Người gửi" at bounding box center [269, 32] width 127 height 23
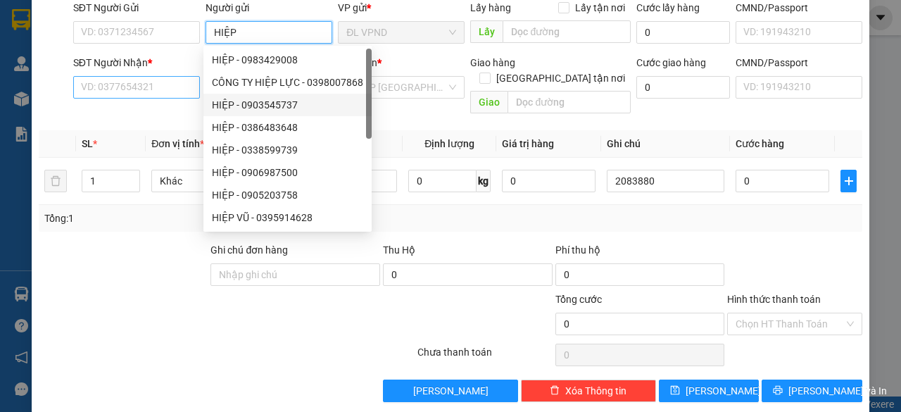
type input "HIỆP"
click at [172, 85] on input "SĐT Người Nhận *" at bounding box center [136, 87] width 127 height 23
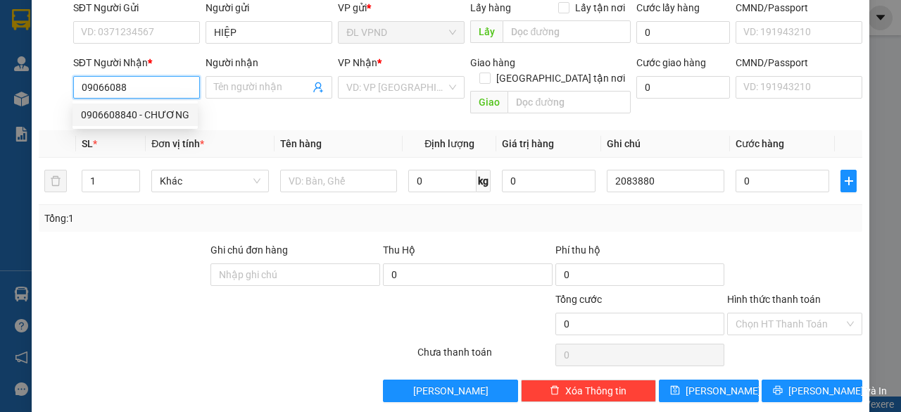
click at [108, 113] on div "0906608840 - CHƯƠNG" at bounding box center [135, 114] width 108 height 15
type input "0906608840"
type input "CHƯƠNG"
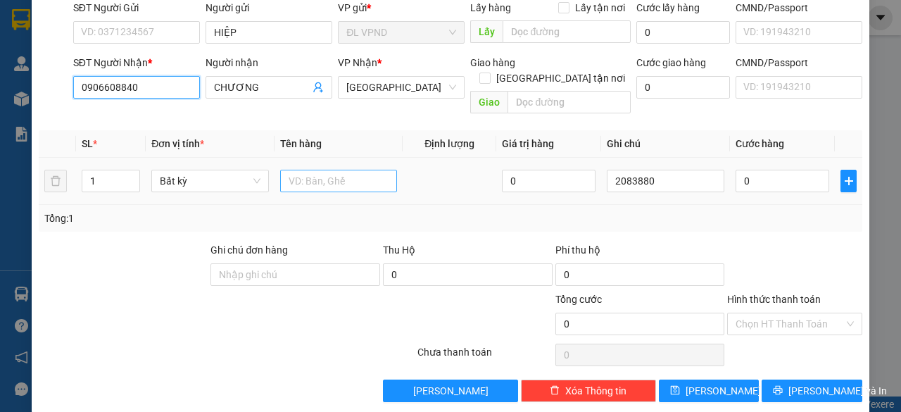
type input "0906608840"
click at [320, 170] on input "text" at bounding box center [339, 181] width 118 height 23
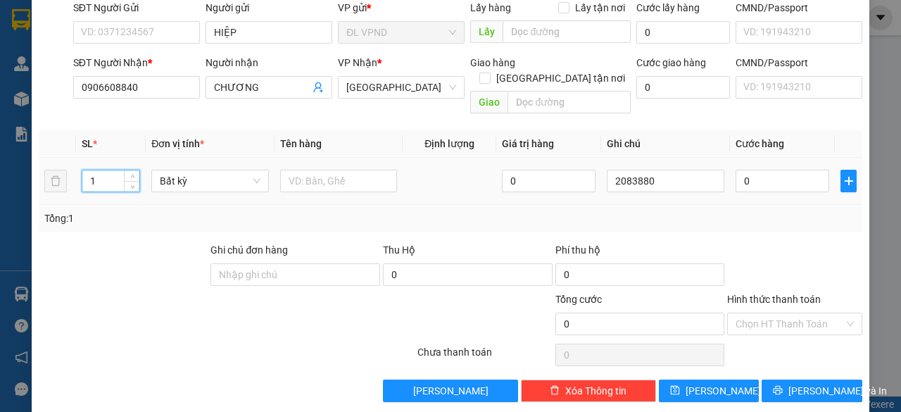
drag, startPoint x: 111, startPoint y: 166, endPoint x: 39, endPoint y: 167, distance: 72.5
click at [39, 168] on tr "1 Bất kỳ 0 2083880 0" at bounding box center [450, 181] width 823 height 47
type input "2"
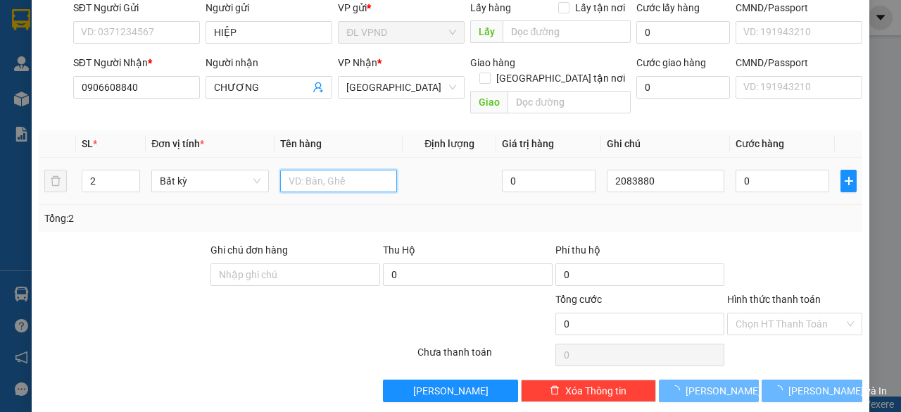
click at [295, 170] on input "text" at bounding box center [339, 181] width 118 height 23
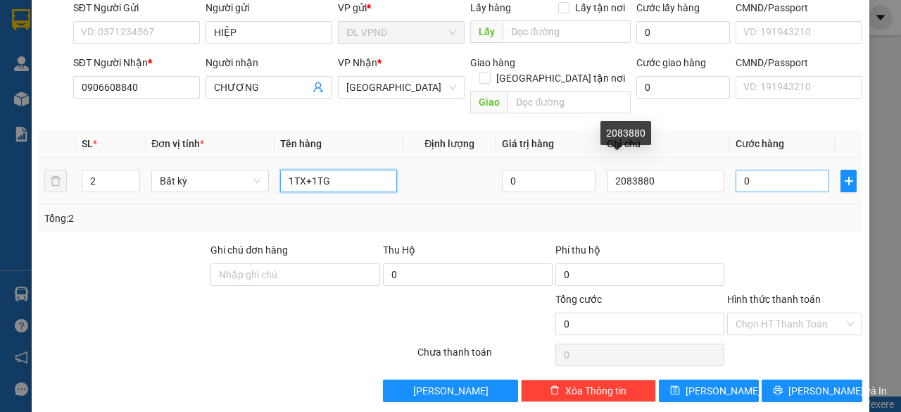
type input "1TX+1TG"
click at [753, 171] on input "0" at bounding box center [782, 181] width 94 height 23
type input "1"
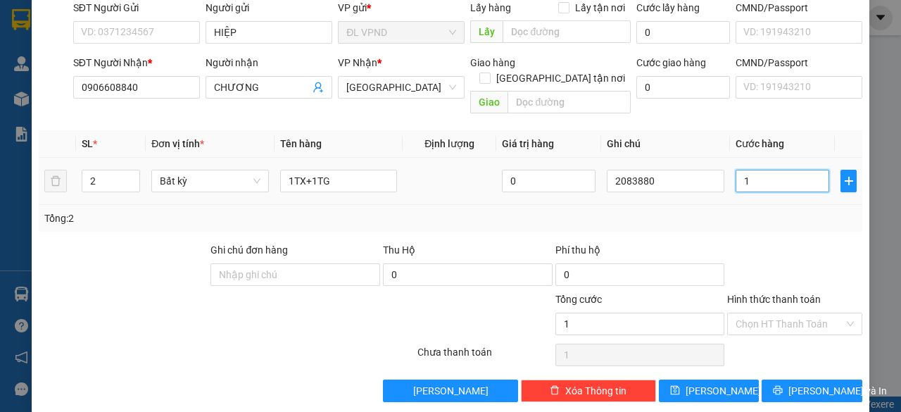
type input "11"
type input "110"
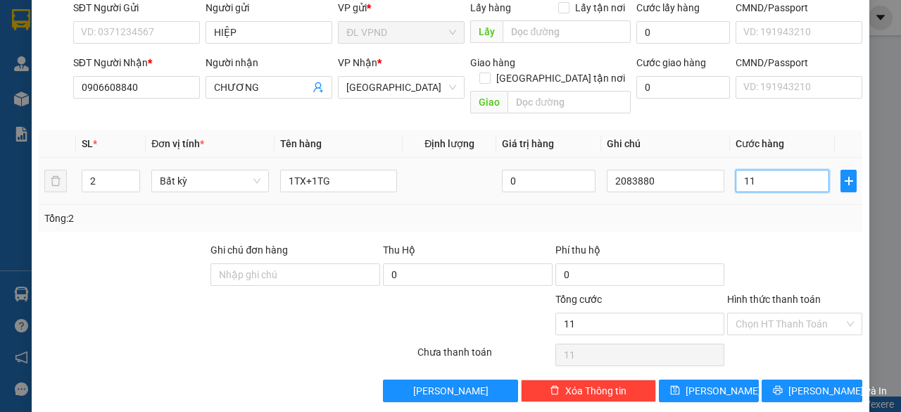
type input "110"
type input "110.000"
click at [746, 313] on input "Hình thức thanh toán" at bounding box center [789, 323] width 108 height 21
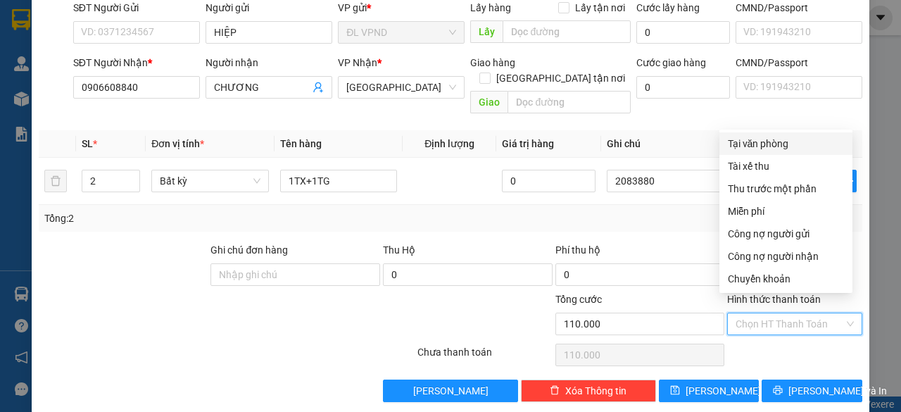
click at [787, 139] on div "Tại văn phòng" at bounding box center [786, 143] width 116 height 15
type input "0"
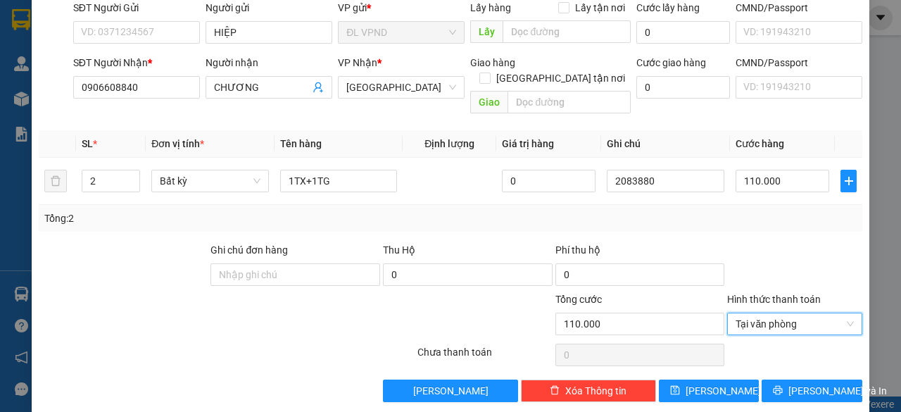
click at [692, 386] on div "TẠO ĐƠN HÀNG Yêu cầu xuất hóa đơn điện tử Transit Pickup Surcharge Ids Transit …" at bounding box center [451, 156] width 838 height 512
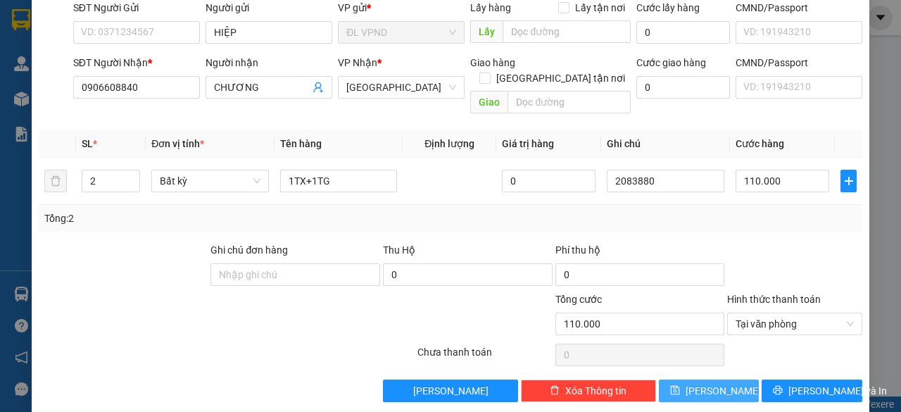
click at [679, 386] on icon "save" at bounding box center [674, 390] width 9 height 9
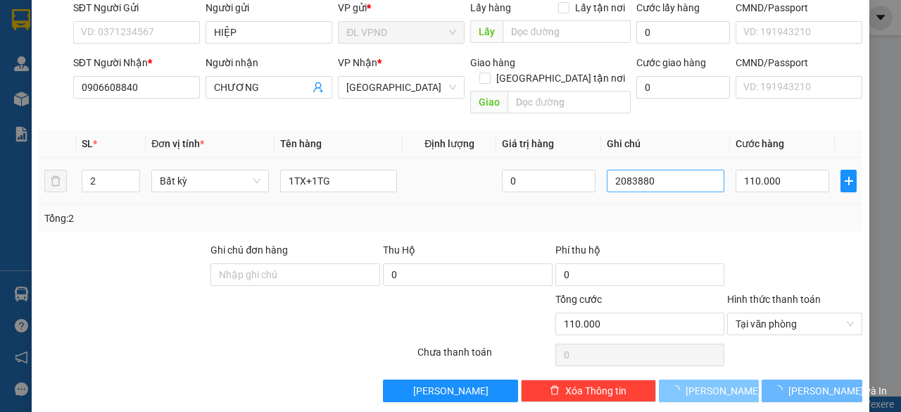
type input "1"
type input "0"
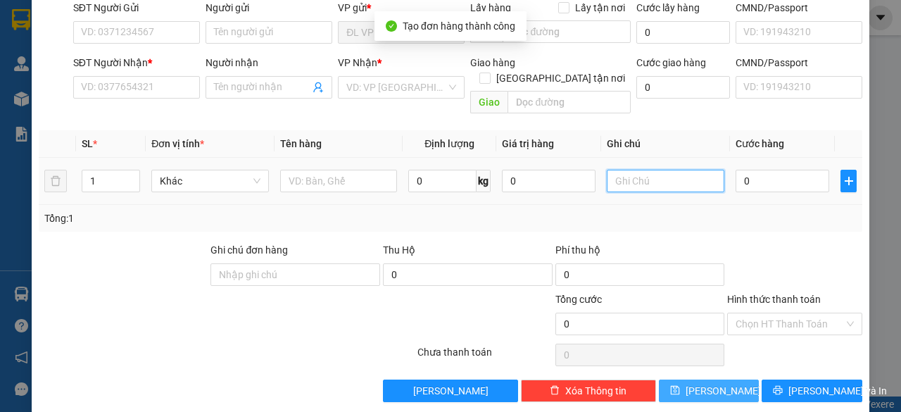
click at [657, 170] on input "text" at bounding box center [666, 181] width 118 height 23
paste input "208388"
type input "2083881"
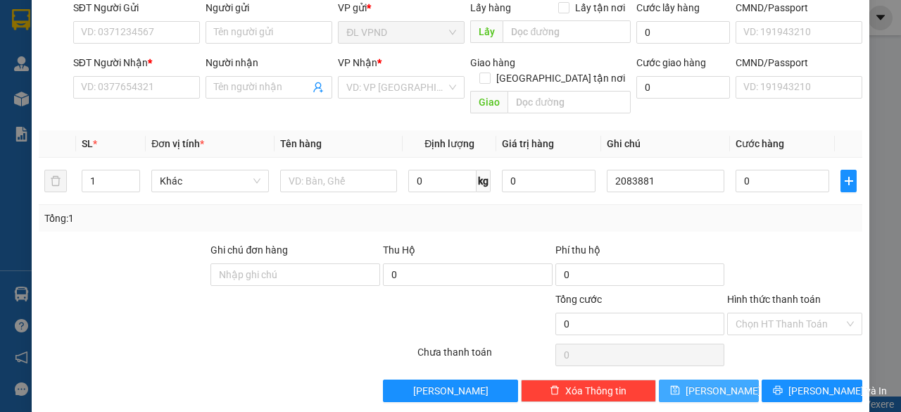
click at [500, 210] on div "Tổng: 1" at bounding box center [450, 217] width 812 height 15
click at [279, 29] on input "Người gửi" at bounding box center [269, 32] width 127 height 23
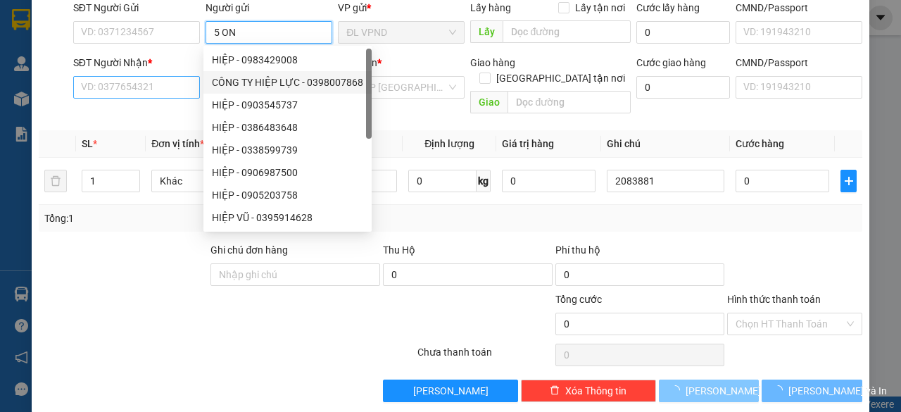
type input "5 ON"
click at [175, 88] on input "SĐT Người Nhận *" at bounding box center [136, 87] width 127 height 23
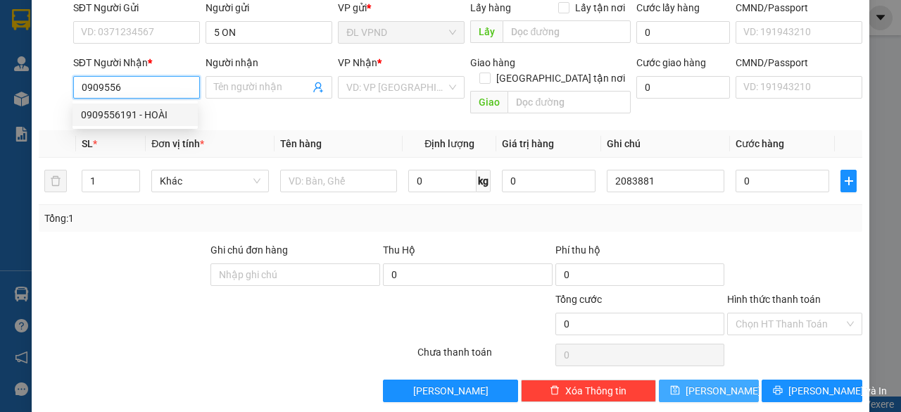
click at [117, 110] on div "0909556191 - HOÀI" at bounding box center [135, 114] width 108 height 15
type input "0909556191"
type input "HOÀI"
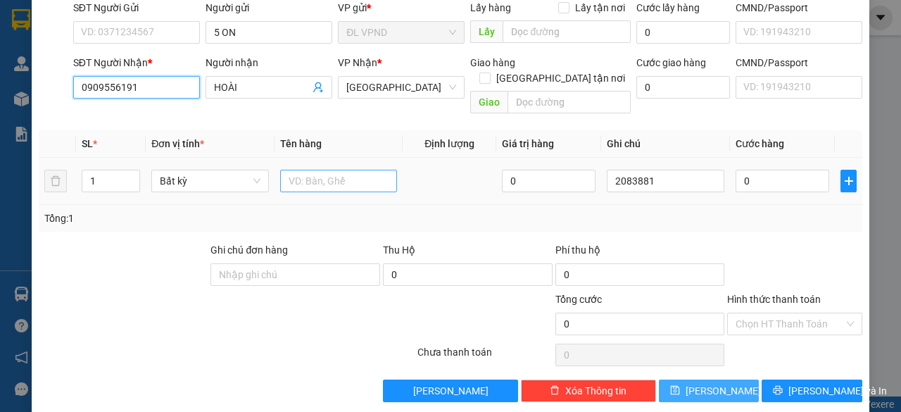
type input "0909556191"
click at [327, 170] on input "text" at bounding box center [339, 181] width 118 height 23
type input "1TX"
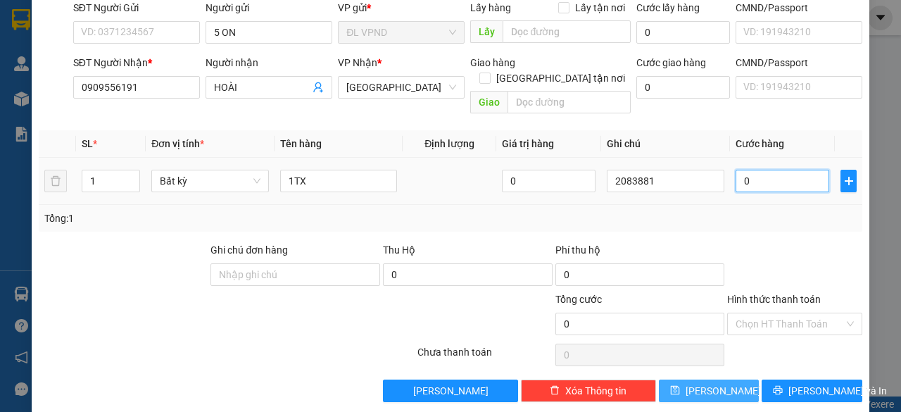
click at [796, 172] on input "0" at bounding box center [782, 181] width 94 height 23
type input "8"
type input "80"
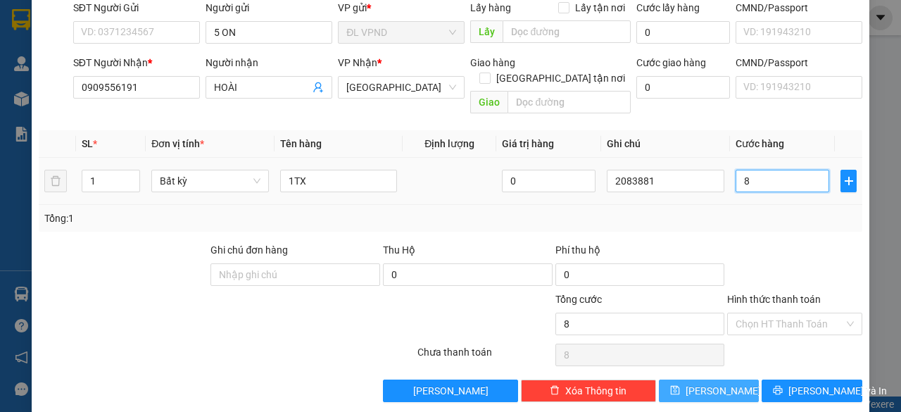
type input "80"
click at [757, 313] on input "Hình thức thanh toán" at bounding box center [789, 323] width 108 height 21
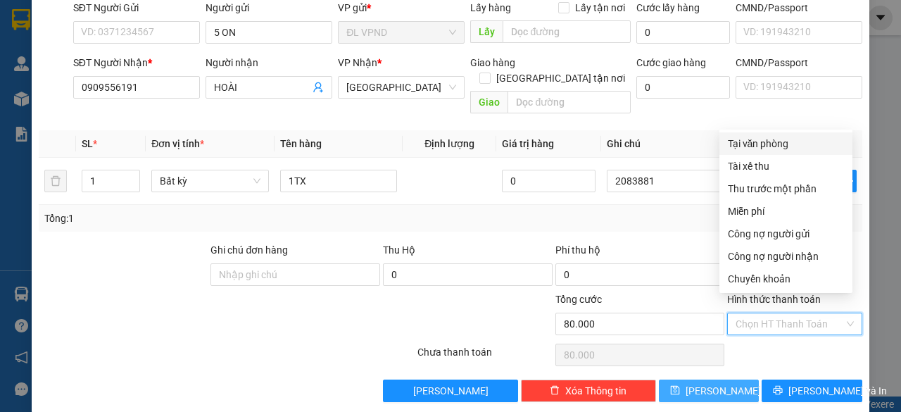
click at [772, 139] on div "Tại văn phòng" at bounding box center [786, 143] width 116 height 15
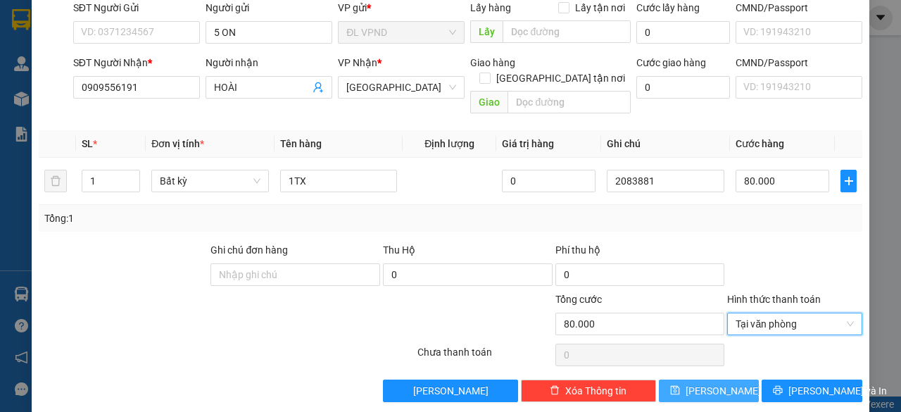
click at [682, 379] on button "[PERSON_NAME]" at bounding box center [709, 390] width 101 height 23
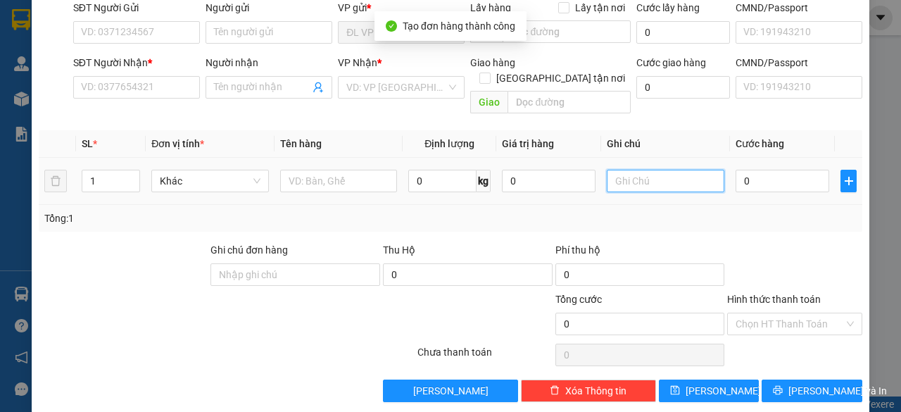
click at [659, 170] on input "text" at bounding box center [666, 181] width 118 height 23
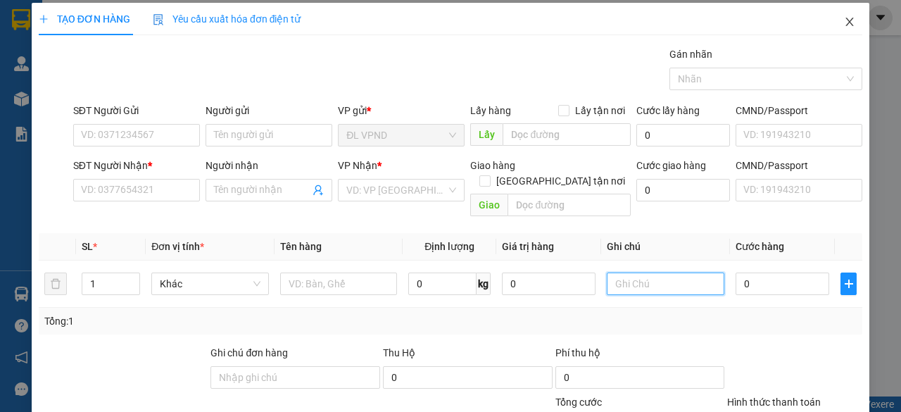
scroll to position [0, 0]
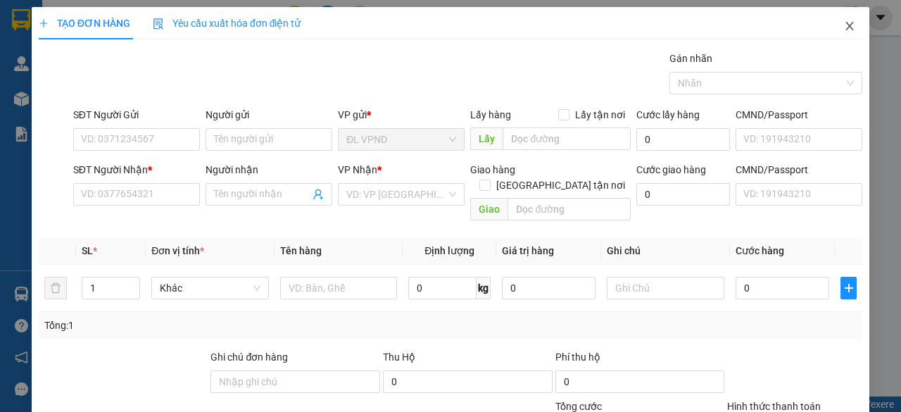
click at [844, 25] on icon "close" at bounding box center [849, 25] width 11 height 11
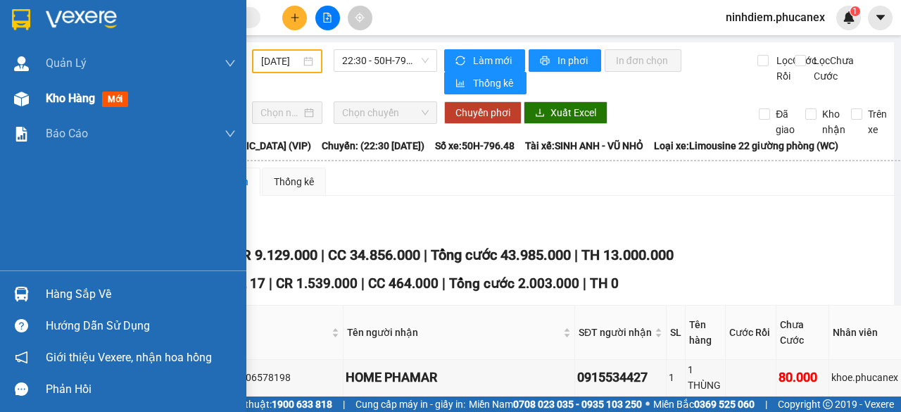
click at [14, 96] on img at bounding box center [21, 98] width 15 height 15
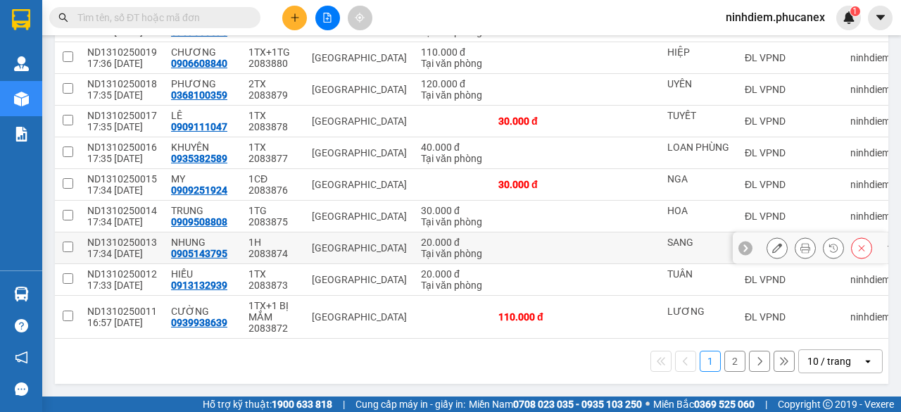
scroll to position [232, 0]
click at [815, 365] on div "10 / trang" at bounding box center [829, 361] width 44 height 14
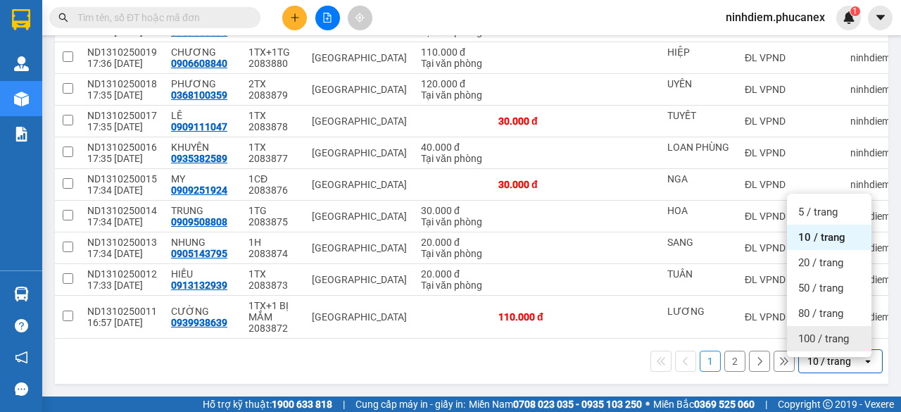
click at [819, 334] on span "100 / trang" at bounding box center [823, 338] width 51 height 14
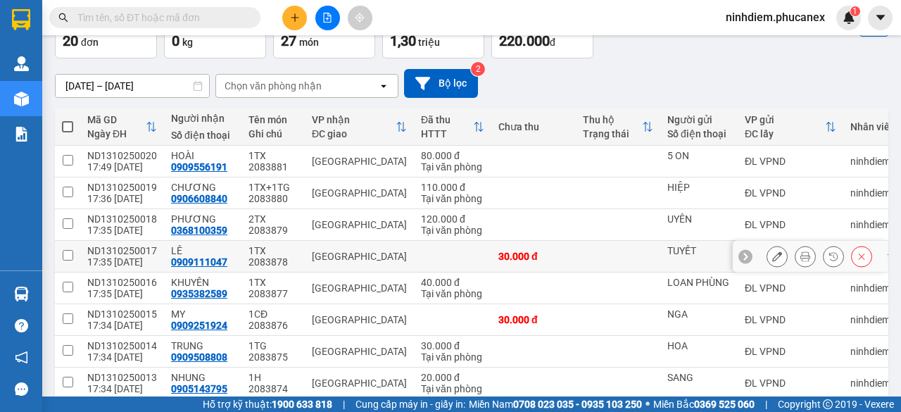
scroll to position [21, 0]
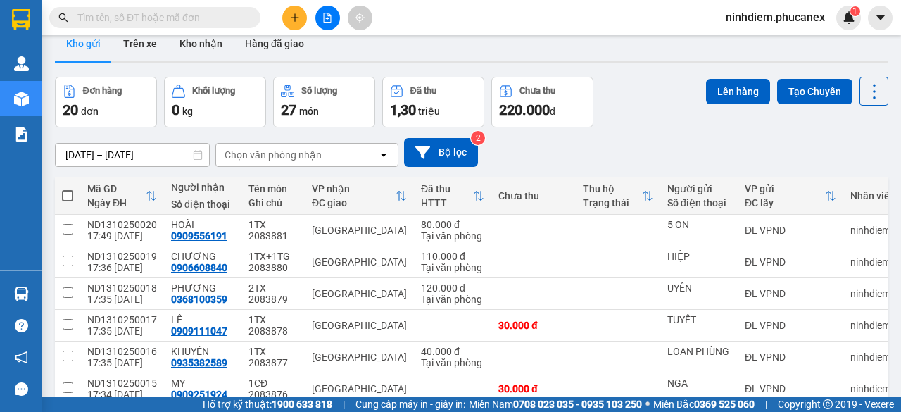
click at [63, 193] on span at bounding box center [67, 195] width 11 height 11
click at [68, 189] on input "checkbox" at bounding box center [68, 189] width 0 height 0
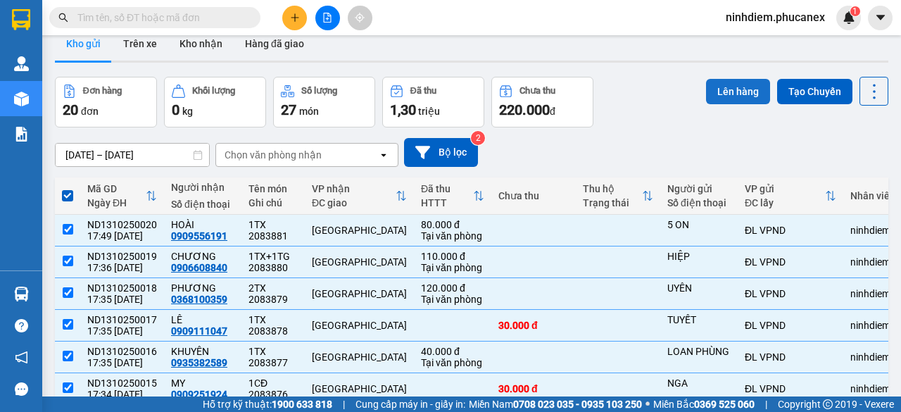
click at [731, 96] on button "Lên hàng" at bounding box center [738, 91] width 64 height 25
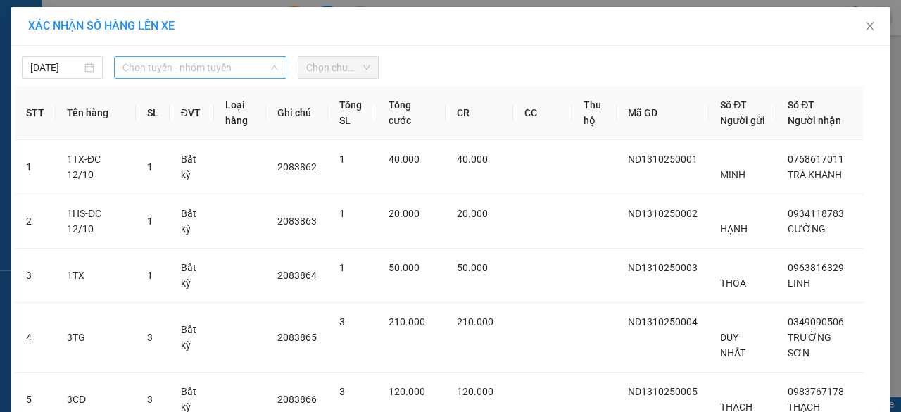
click at [172, 68] on span "Chọn tuyến - nhóm tuyến" at bounding box center [200, 67] width 156 height 21
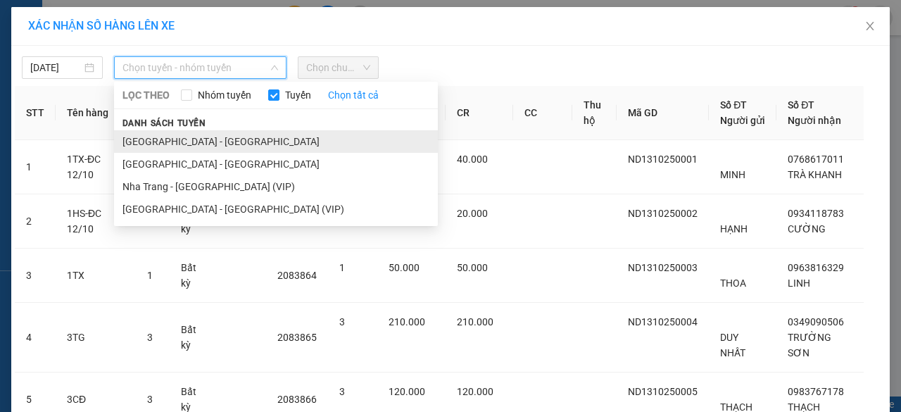
click at [185, 138] on li "[GEOGRAPHIC_DATA] - [GEOGRAPHIC_DATA]" at bounding box center [276, 141] width 324 height 23
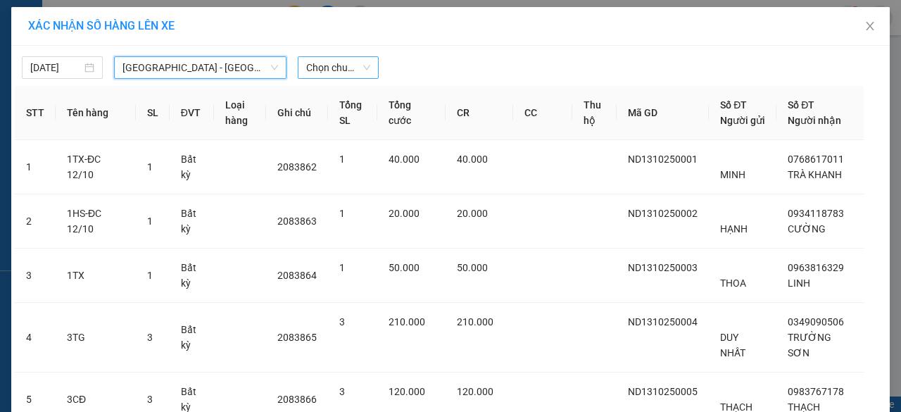
click at [336, 68] on span "Chọn chuyến" at bounding box center [338, 67] width 64 height 21
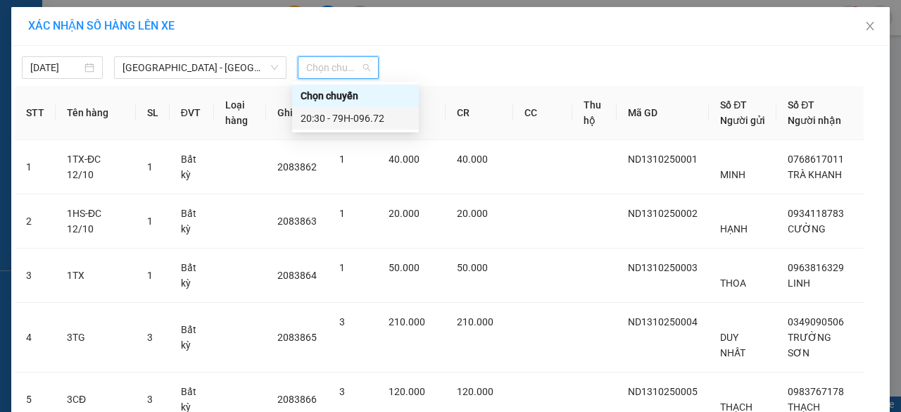
click at [352, 118] on div "20:30 - 79H-096.72" at bounding box center [356, 117] width 110 height 15
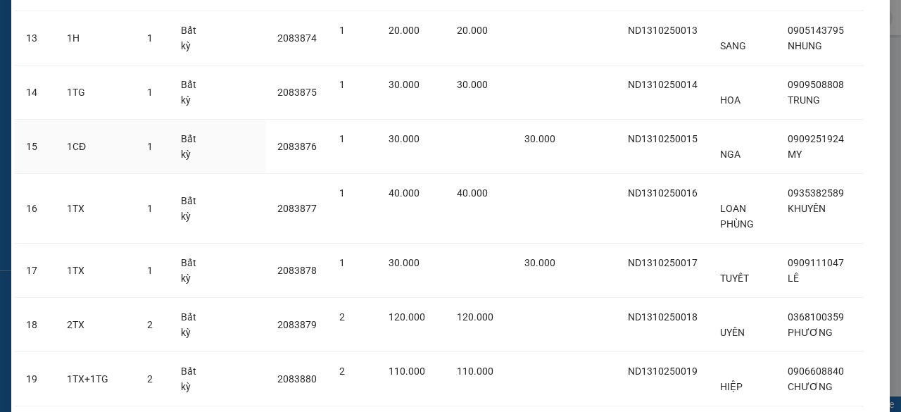
scroll to position [1002, 0]
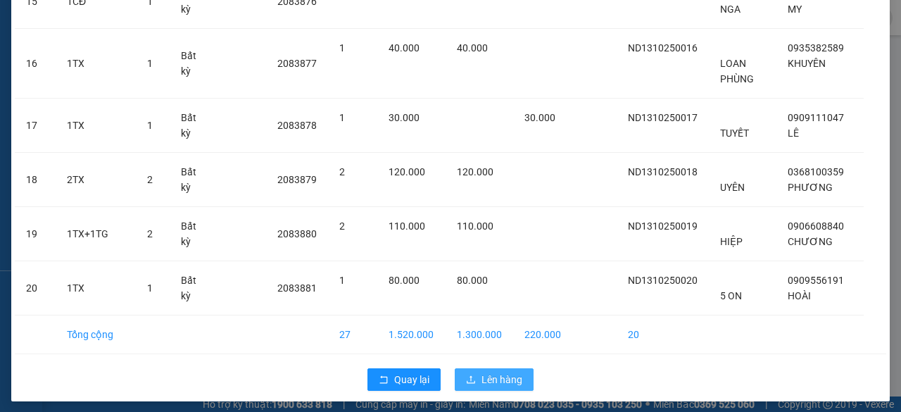
click at [473, 372] on button "Lên hàng" at bounding box center [494, 379] width 79 height 23
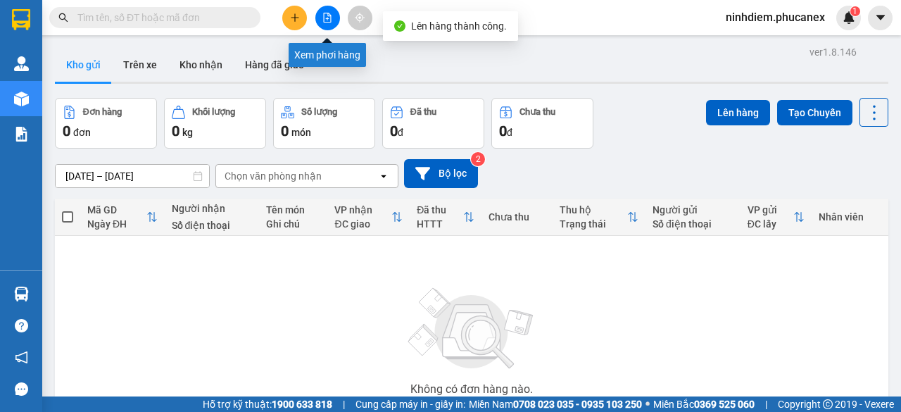
click at [328, 23] on button at bounding box center [327, 18] width 25 height 25
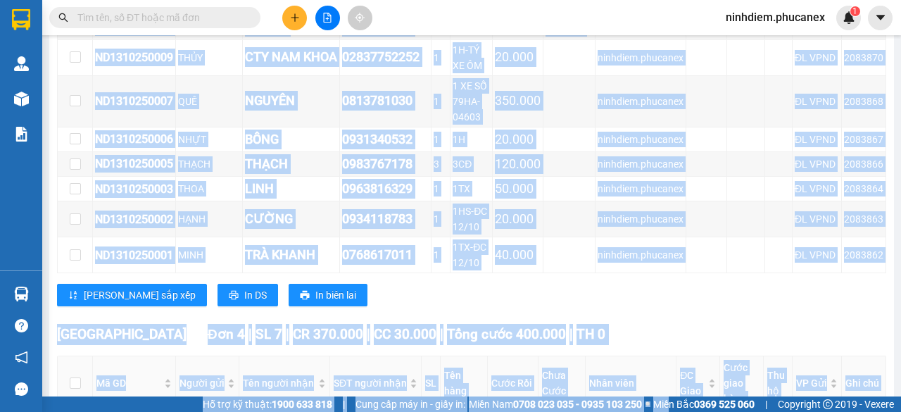
scroll to position [785, 0]
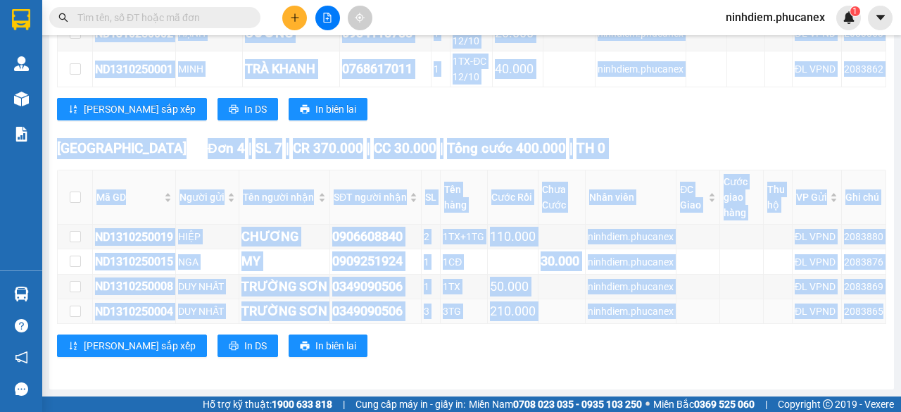
drag, startPoint x: 95, startPoint y: 163, endPoint x: 873, endPoint y: 319, distance: 794.0
copy div "LO7945566159 4 IP DOLO 3030800283 8 3SI 69.216 ametcons.adipisci EL SEDD 935922…"
